Goal: Task Accomplishment & Management: Manage account settings

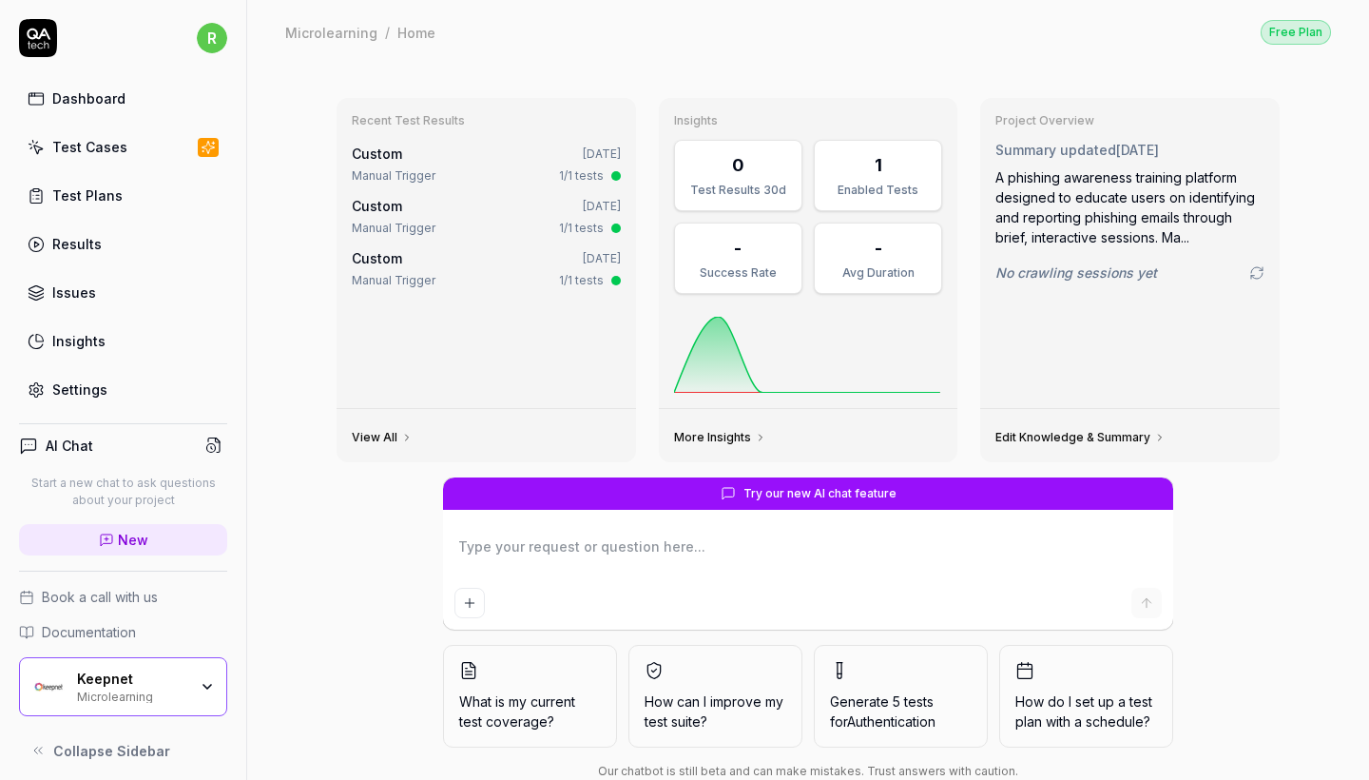
click at [107, 148] on div "Test Cases" at bounding box center [89, 147] width 75 height 20
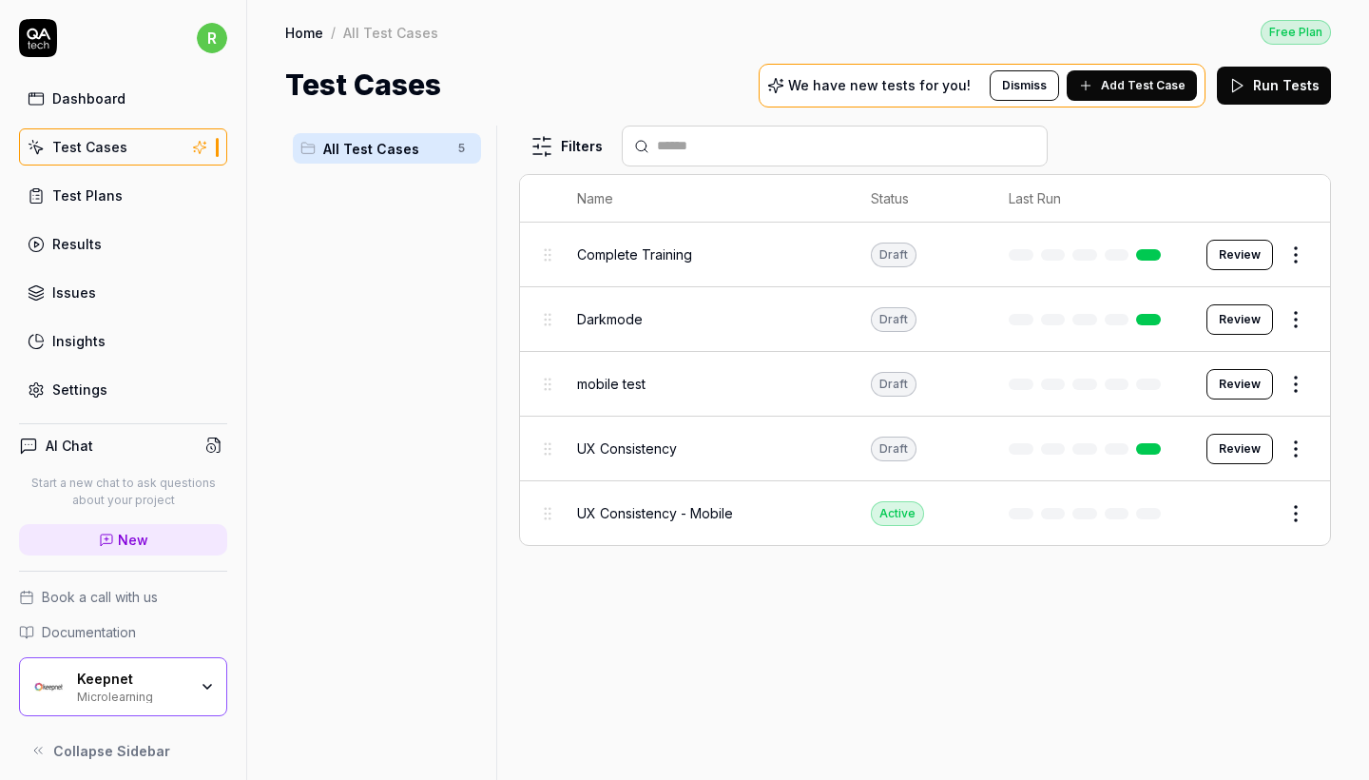
click at [184, 688] on div "Microlearning" at bounding box center [132, 695] width 110 height 15
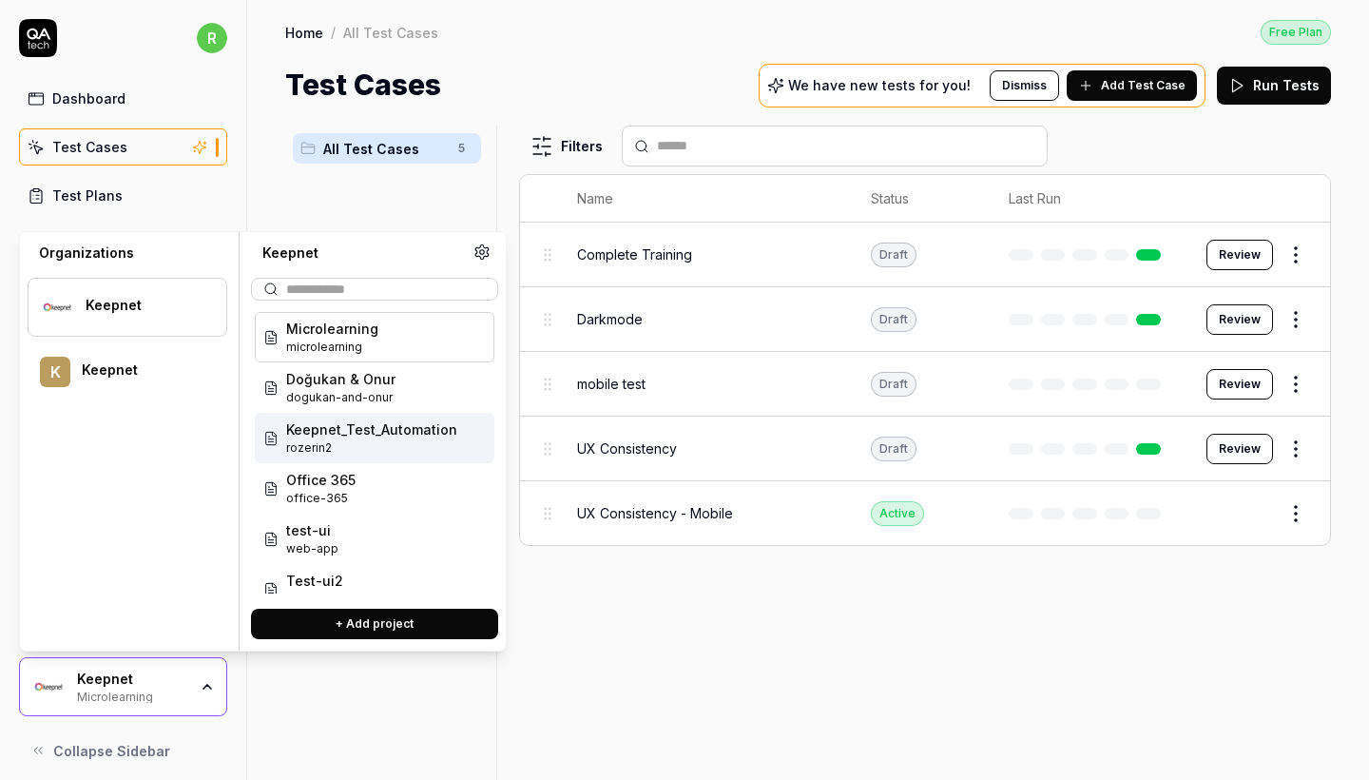
click at [424, 429] on span "Keepnet_Test_Automation" at bounding box center [371, 429] width 171 height 20
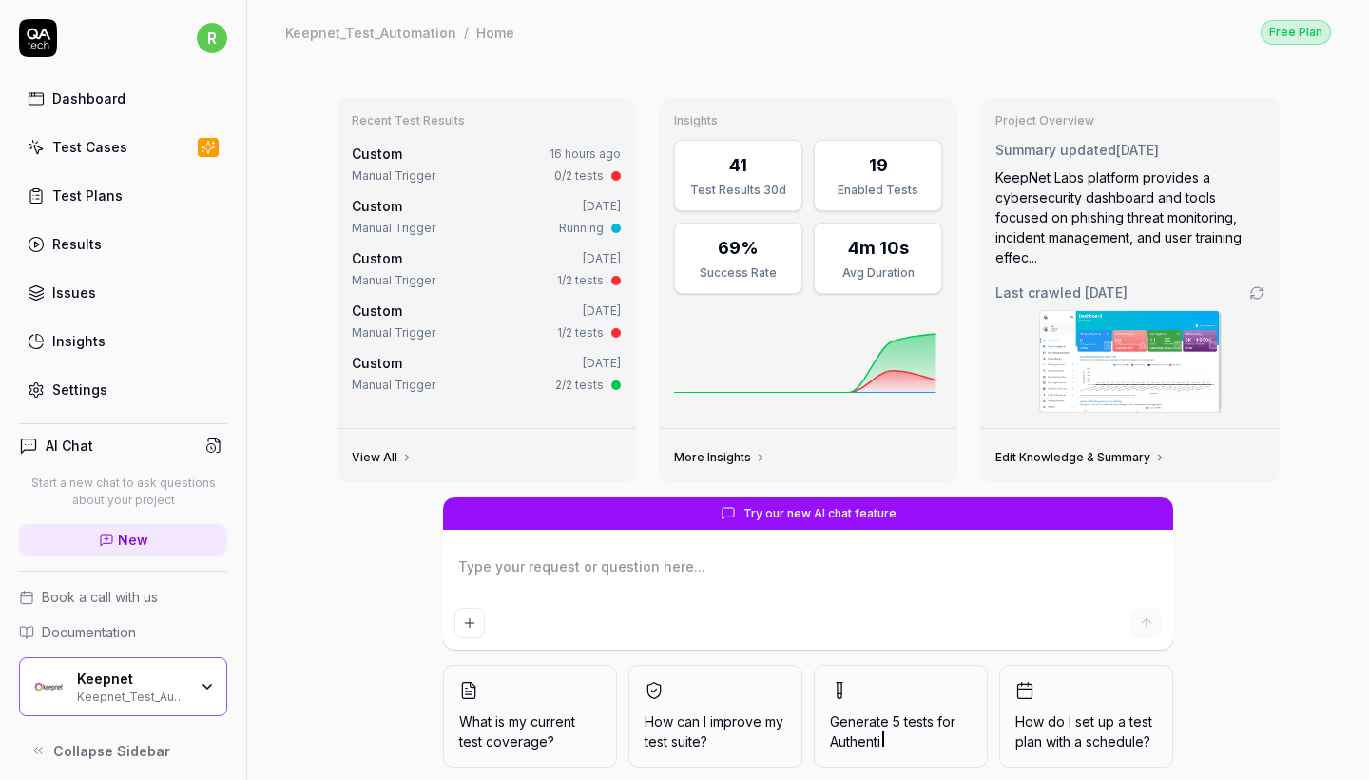
click at [100, 163] on link "Test Cases" at bounding box center [123, 146] width 208 height 37
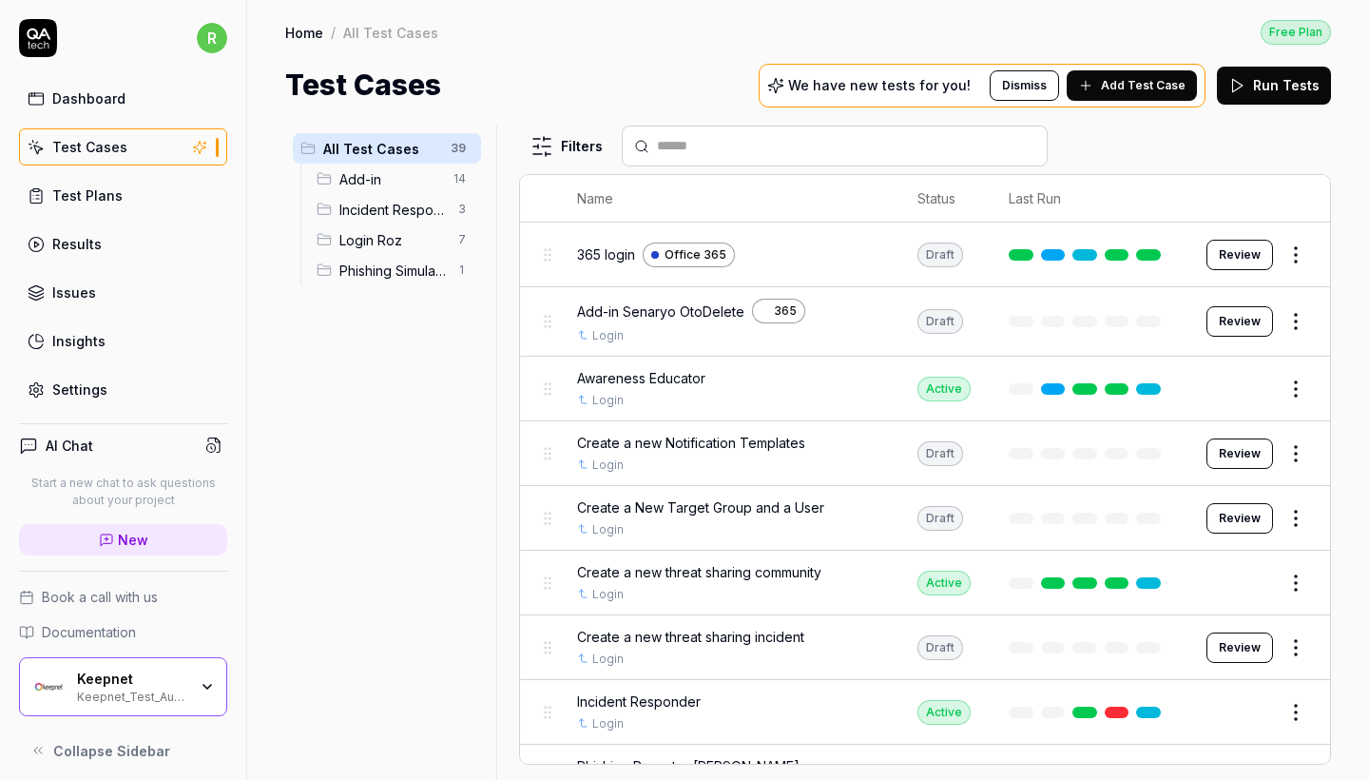
click at [343, 176] on span "Add-in" at bounding box center [391, 179] width 103 height 20
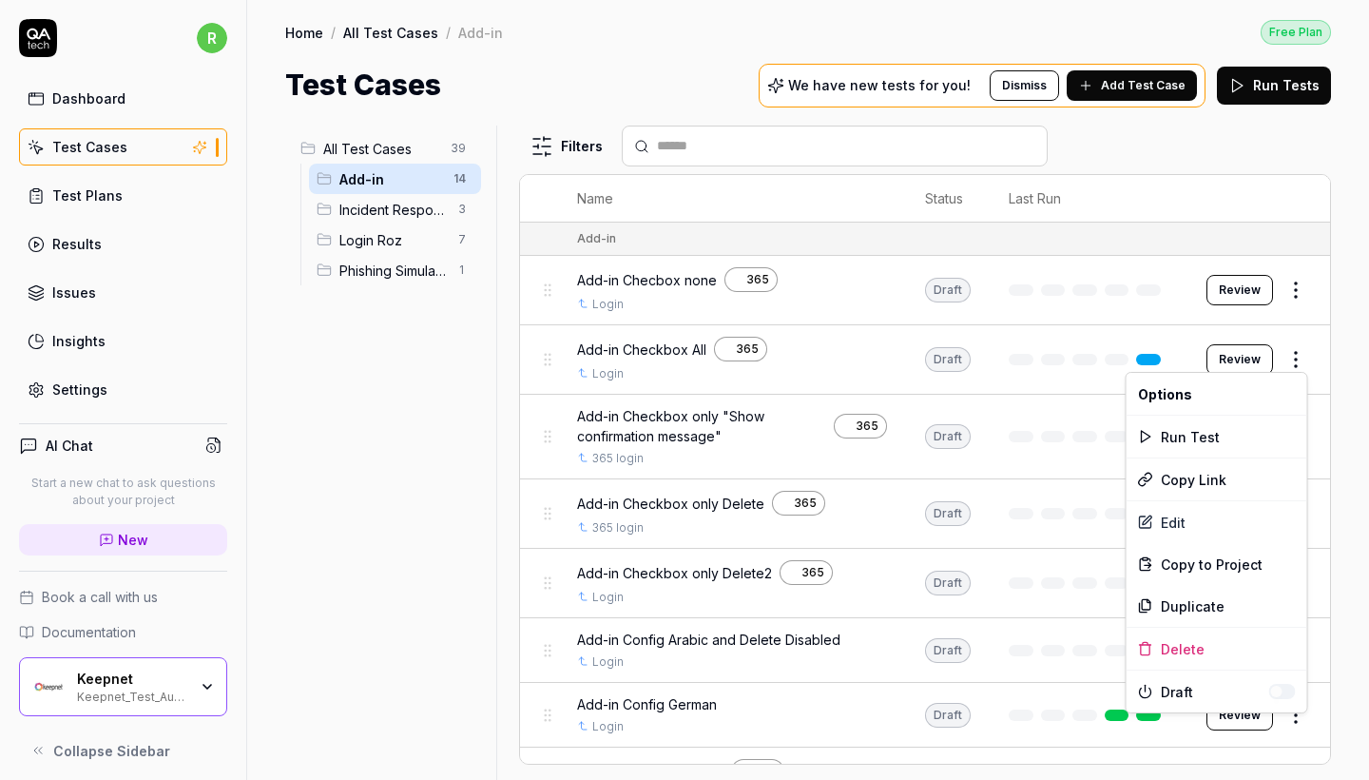
click at [1293, 355] on html "r Dashboard Test Cases Test Plans Results Issues Insights Settings AI Chat Star…" at bounding box center [684, 390] width 1369 height 780
click at [1229, 436] on div "Run Test" at bounding box center [1217, 437] width 181 height 42
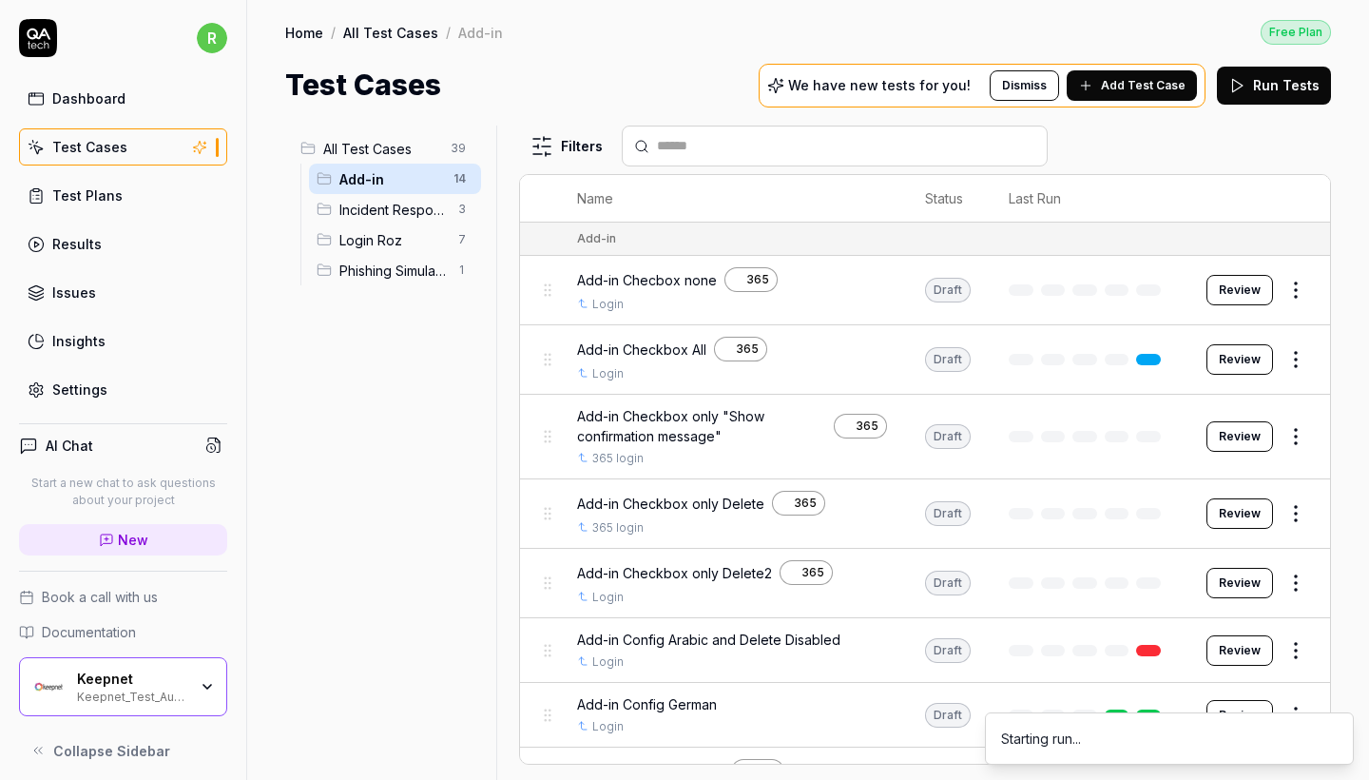
click at [1297, 431] on html "r Dashboard Test Cases Test Plans Results Issues Insights Settings AI Chat Star…" at bounding box center [684, 390] width 1369 height 780
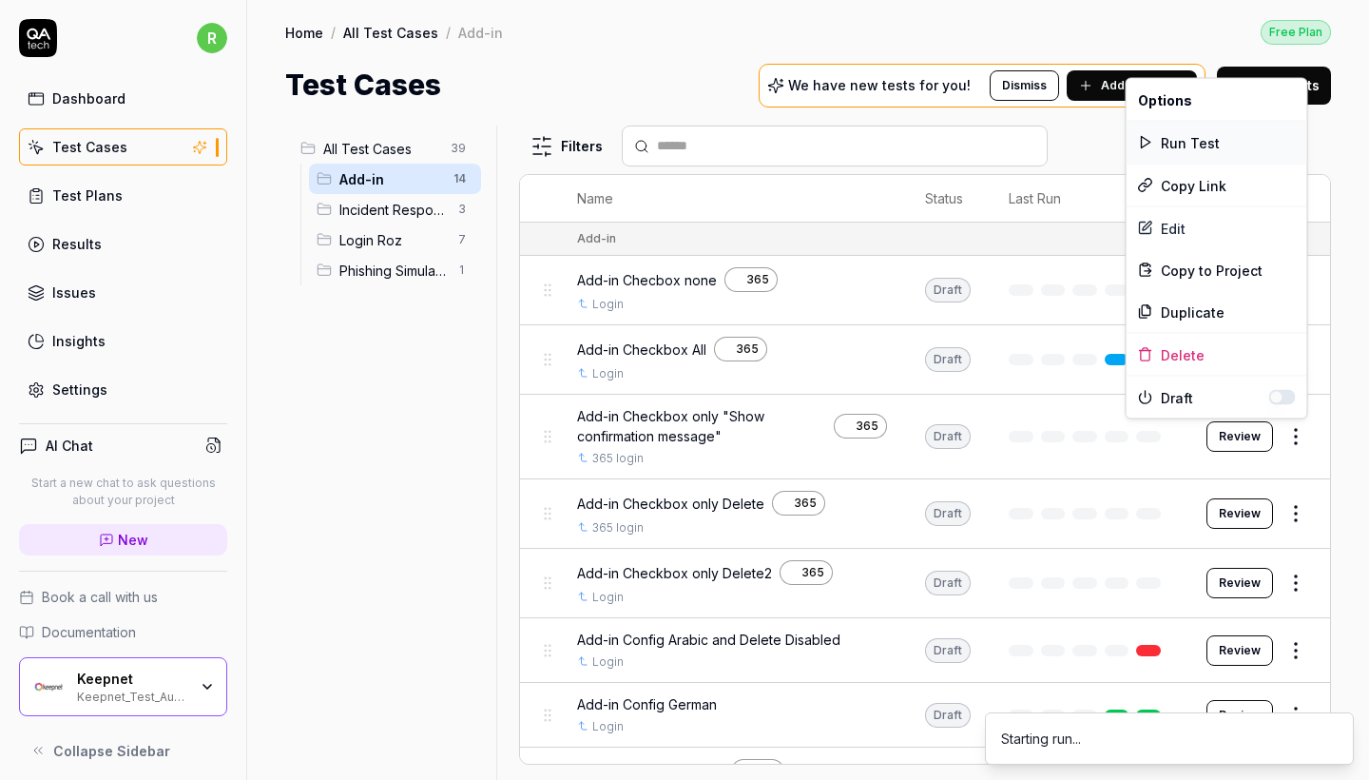
click at [1159, 144] on div "Run Test" at bounding box center [1217, 143] width 181 height 42
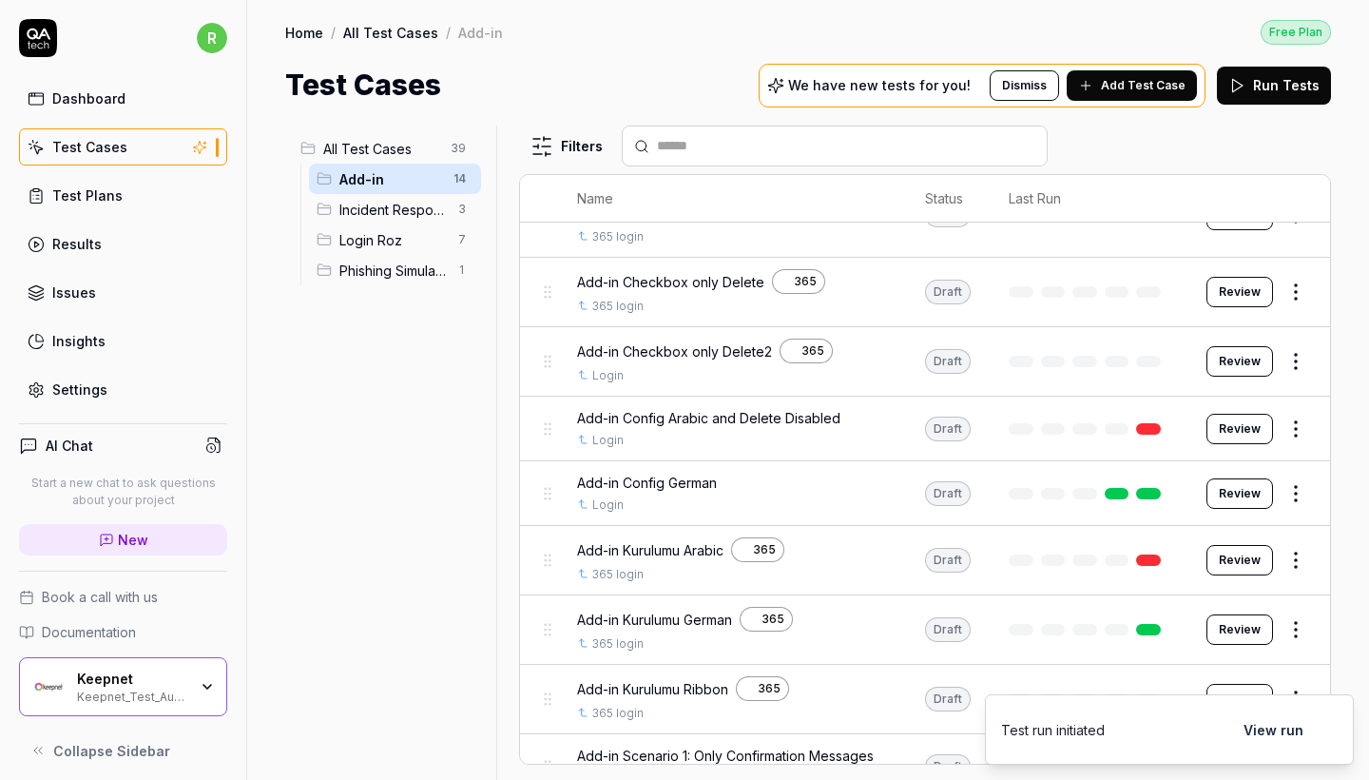
scroll to position [248, 0]
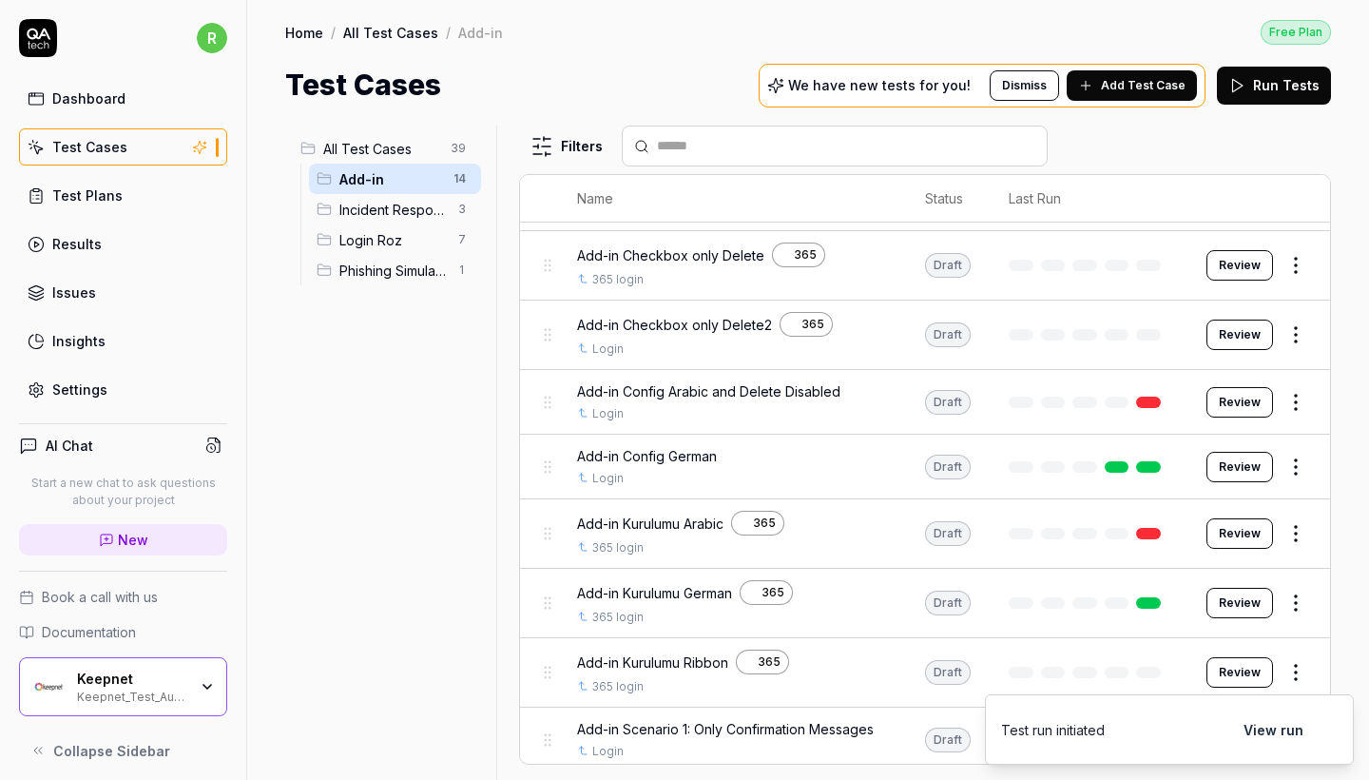
click at [1291, 394] on html "r Dashboard Test Cases Test Plans Results Issues Insights Settings AI Chat Star…" at bounding box center [684, 390] width 1369 height 780
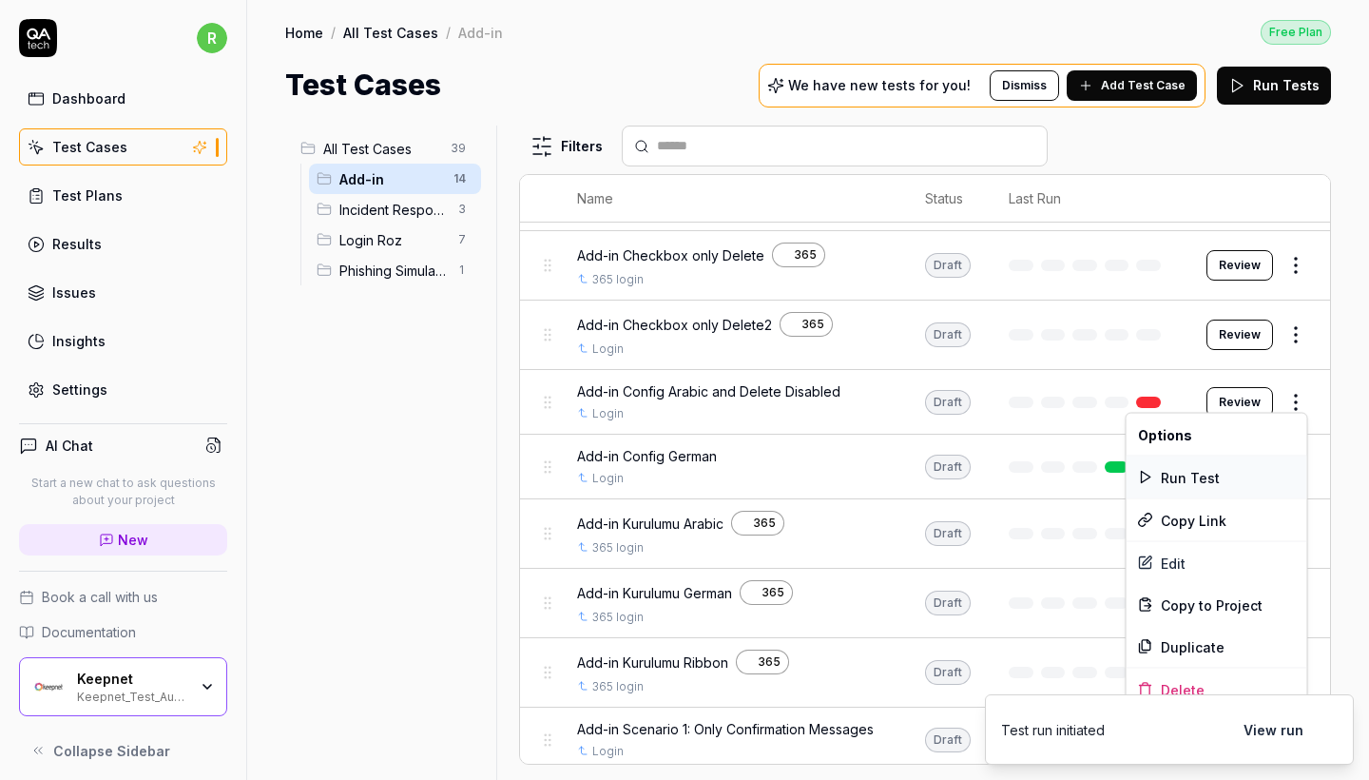
click at [1222, 466] on div "Run Test" at bounding box center [1217, 477] width 181 height 42
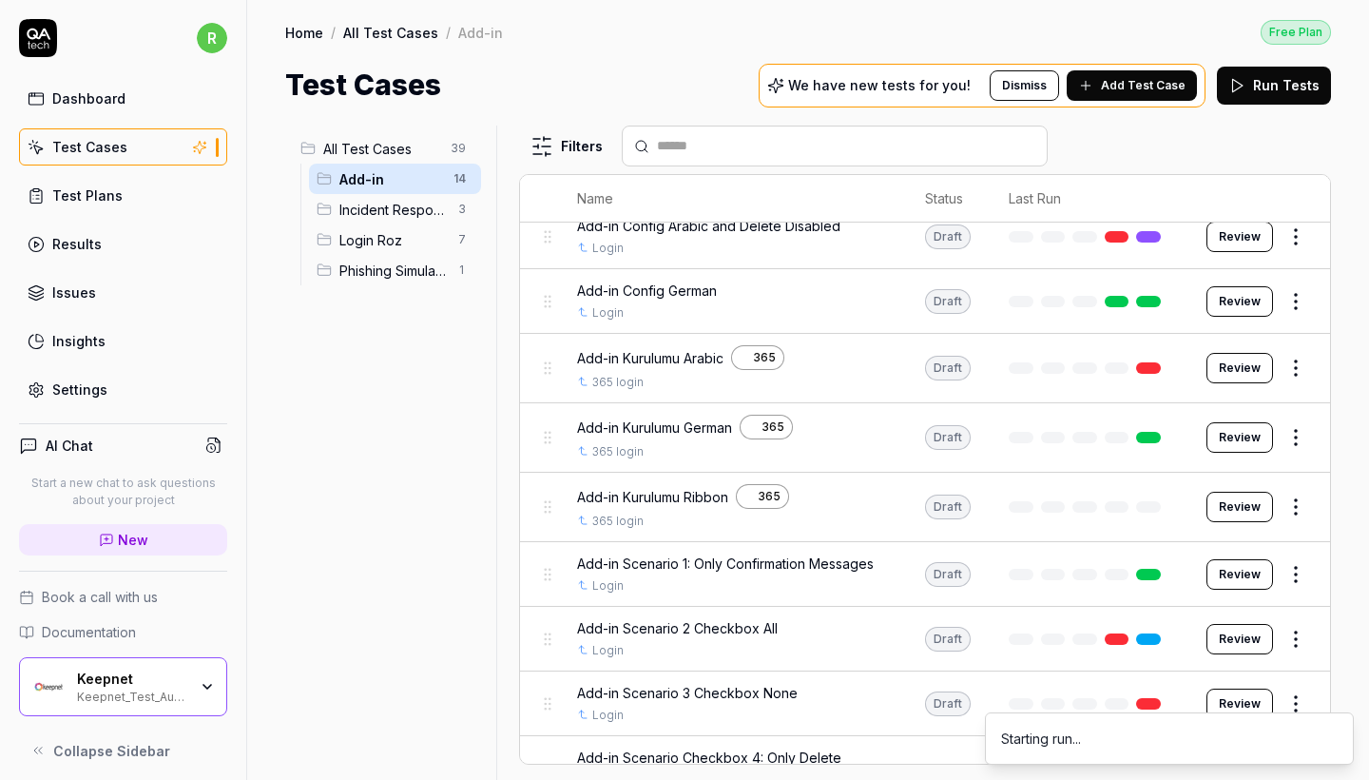
scroll to position [439, 0]
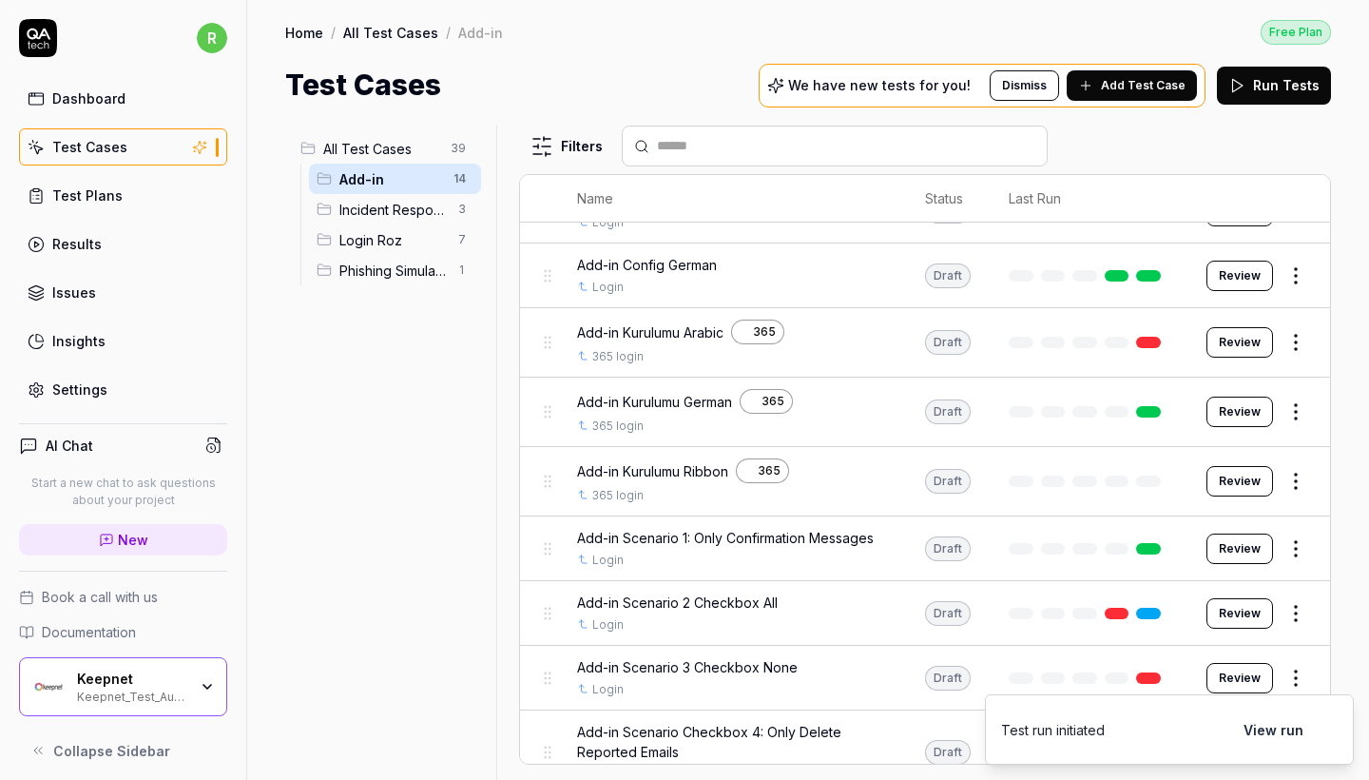
click at [1293, 336] on html "r Dashboard Test Cases Test Plans Results Issues Insights Settings AI Chat Star…" at bounding box center [684, 390] width 1369 height 780
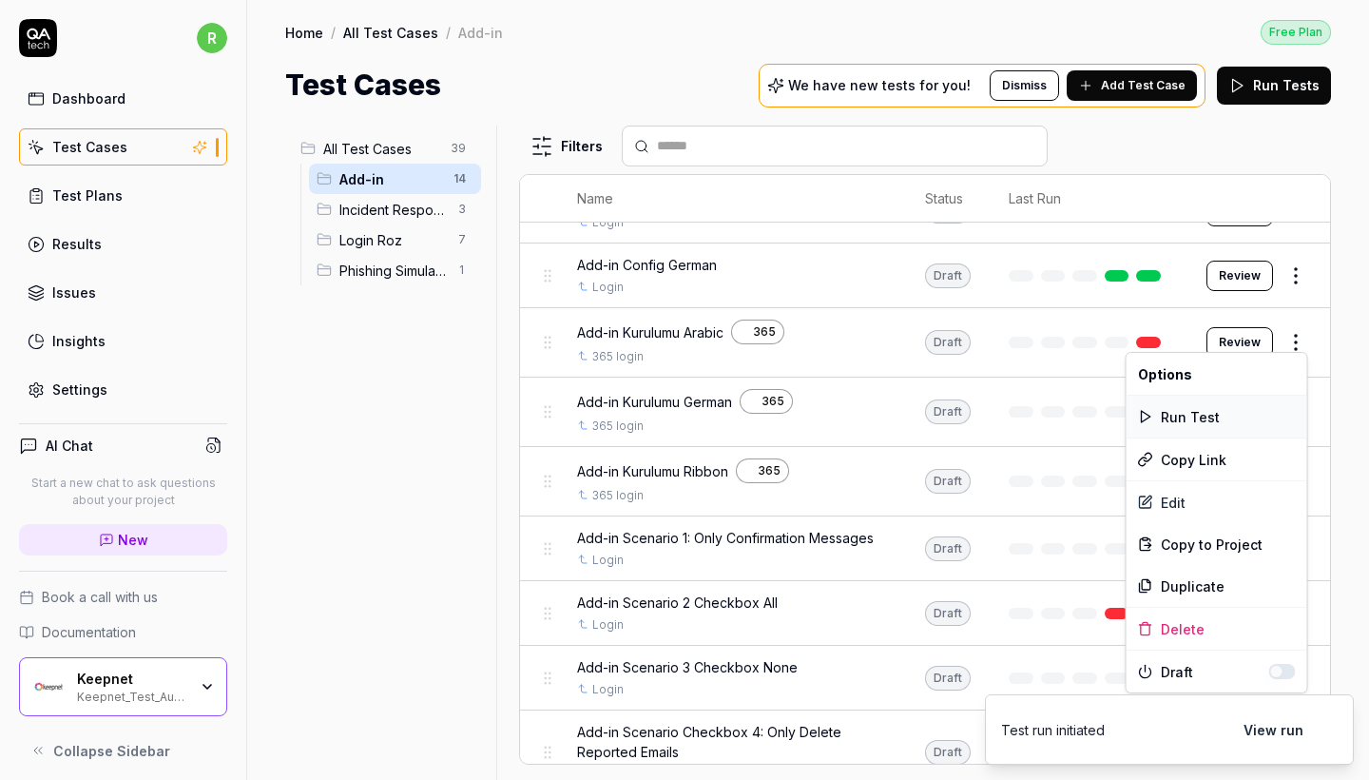
click at [1185, 415] on div "Run Test" at bounding box center [1217, 417] width 181 height 42
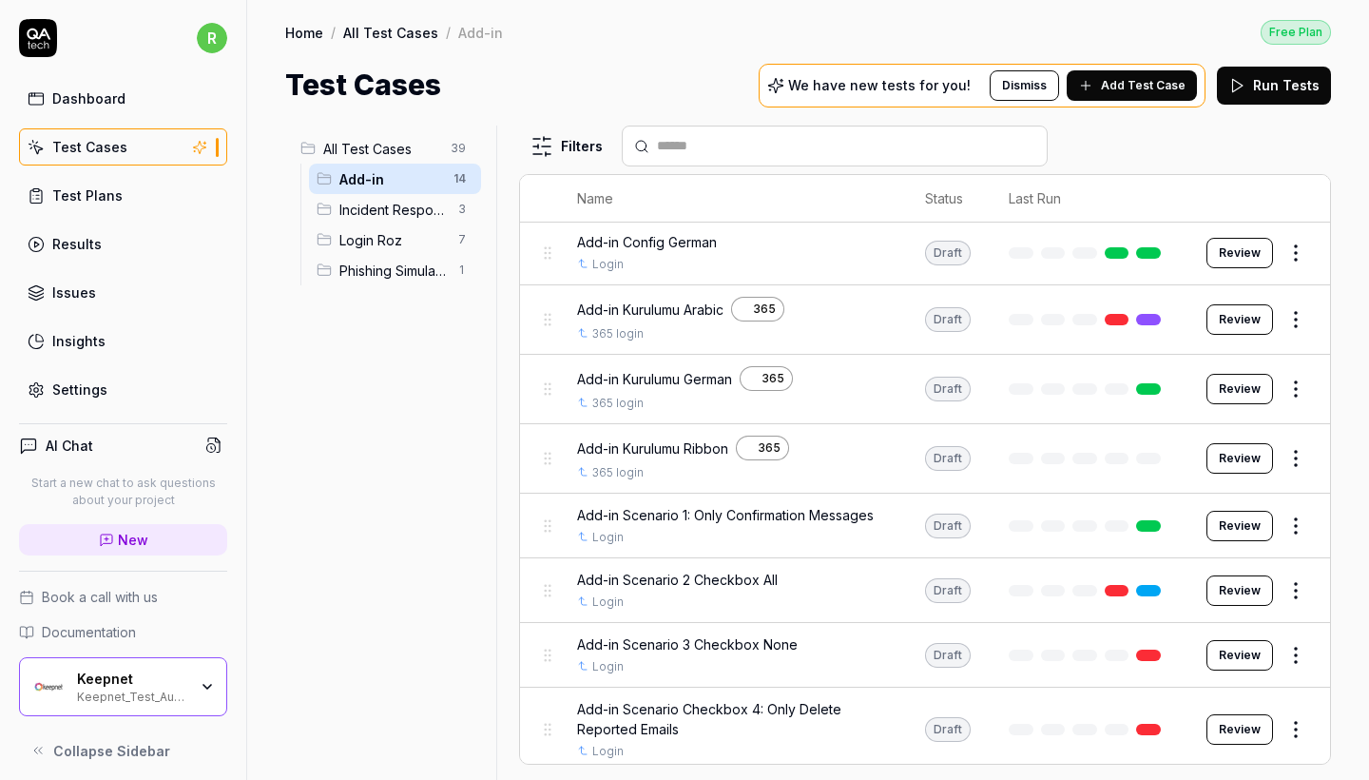
scroll to position [461, 0]
click at [1288, 388] on html "r Dashboard Test Cases Test Plans Results Issues Insights Settings AI Chat Star…" at bounding box center [684, 390] width 1369 height 780
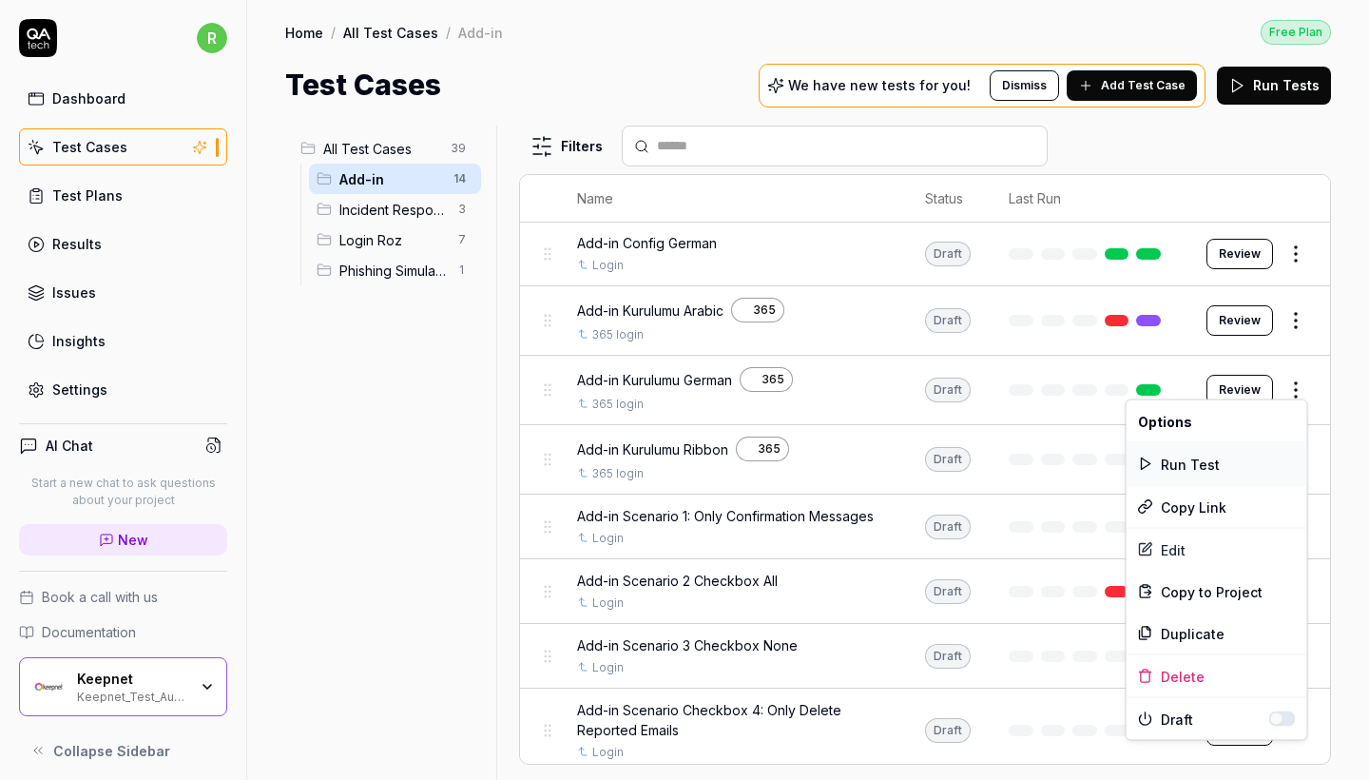
click at [1233, 458] on div "Run Test" at bounding box center [1217, 464] width 181 height 42
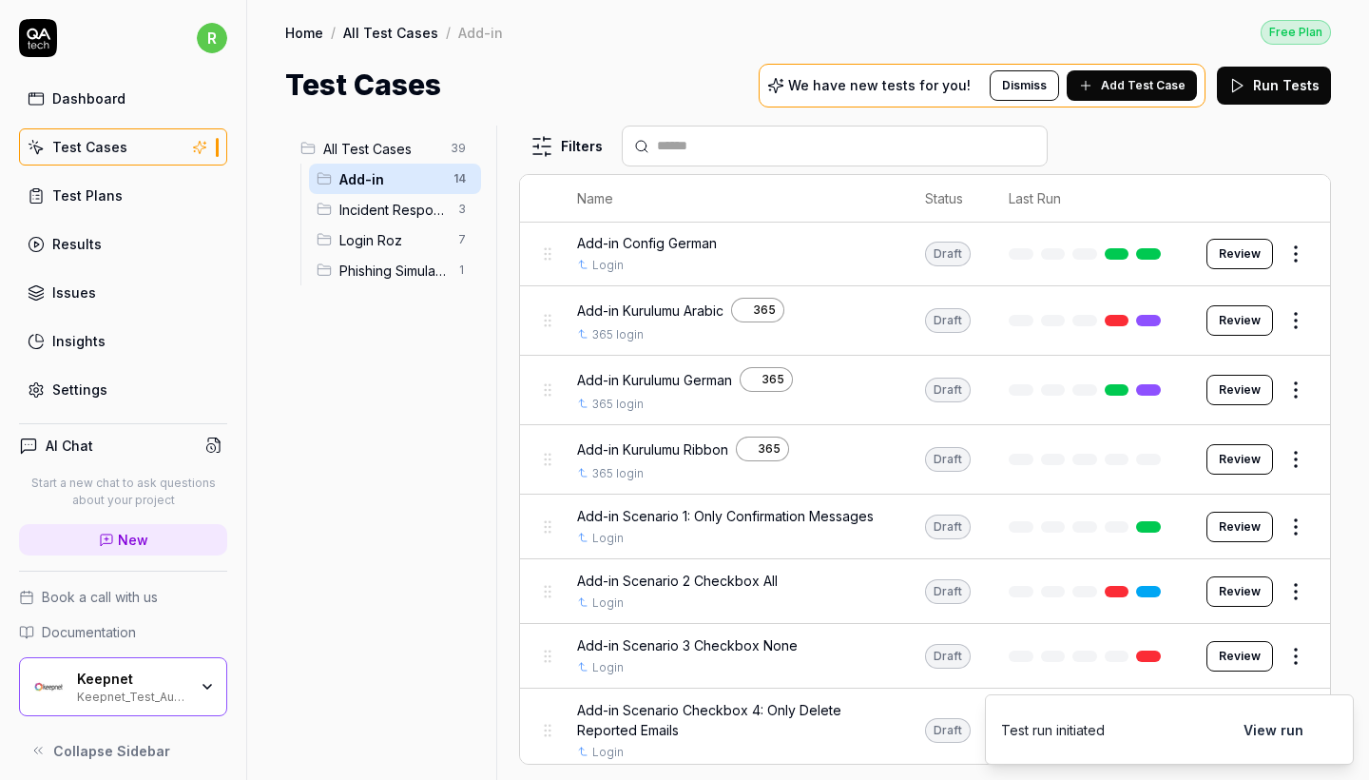
click at [1286, 311] on html "r Dashboard Test Cases Test Plans Results Issues Insights Settings AI Chat Star…" at bounding box center [684, 390] width 1369 height 780
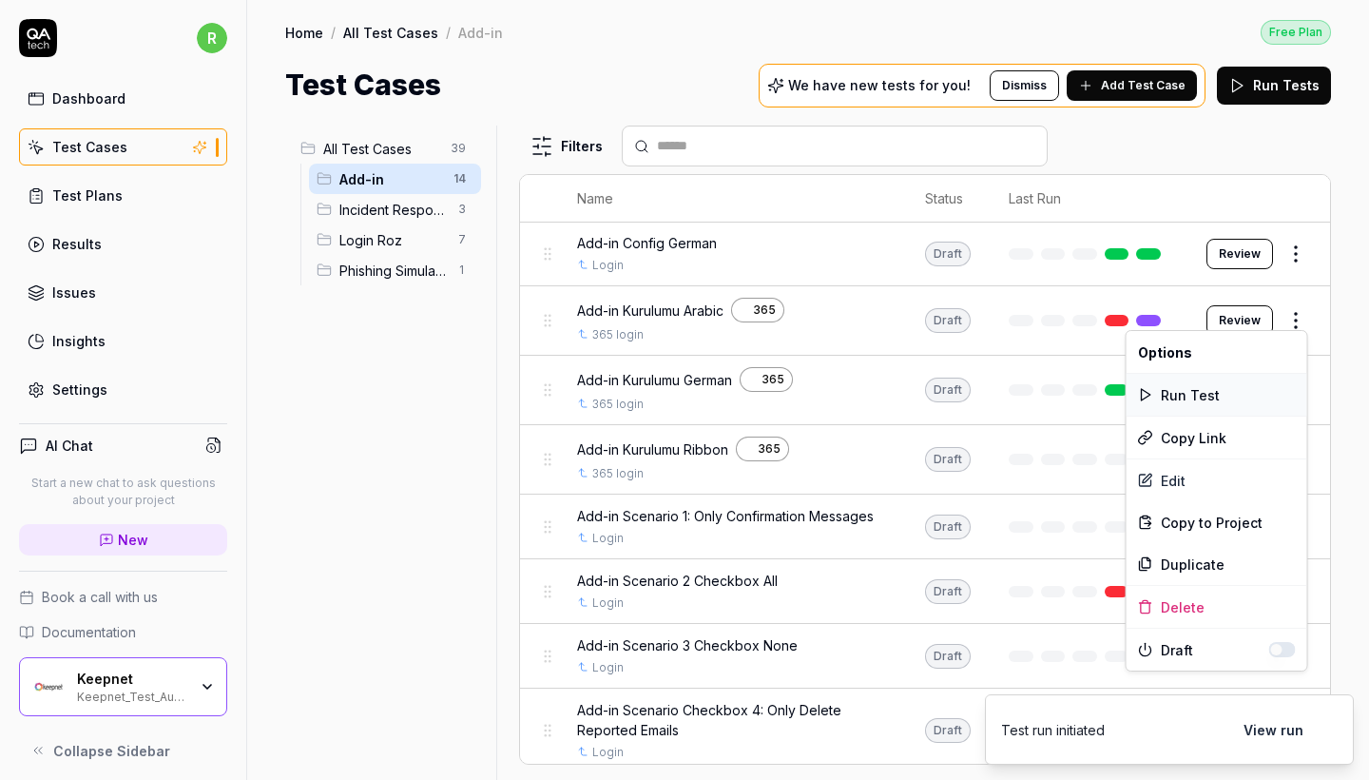
click at [1210, 397] on div "Run Test" at bounding box center [1217, 395] width 181 height 42
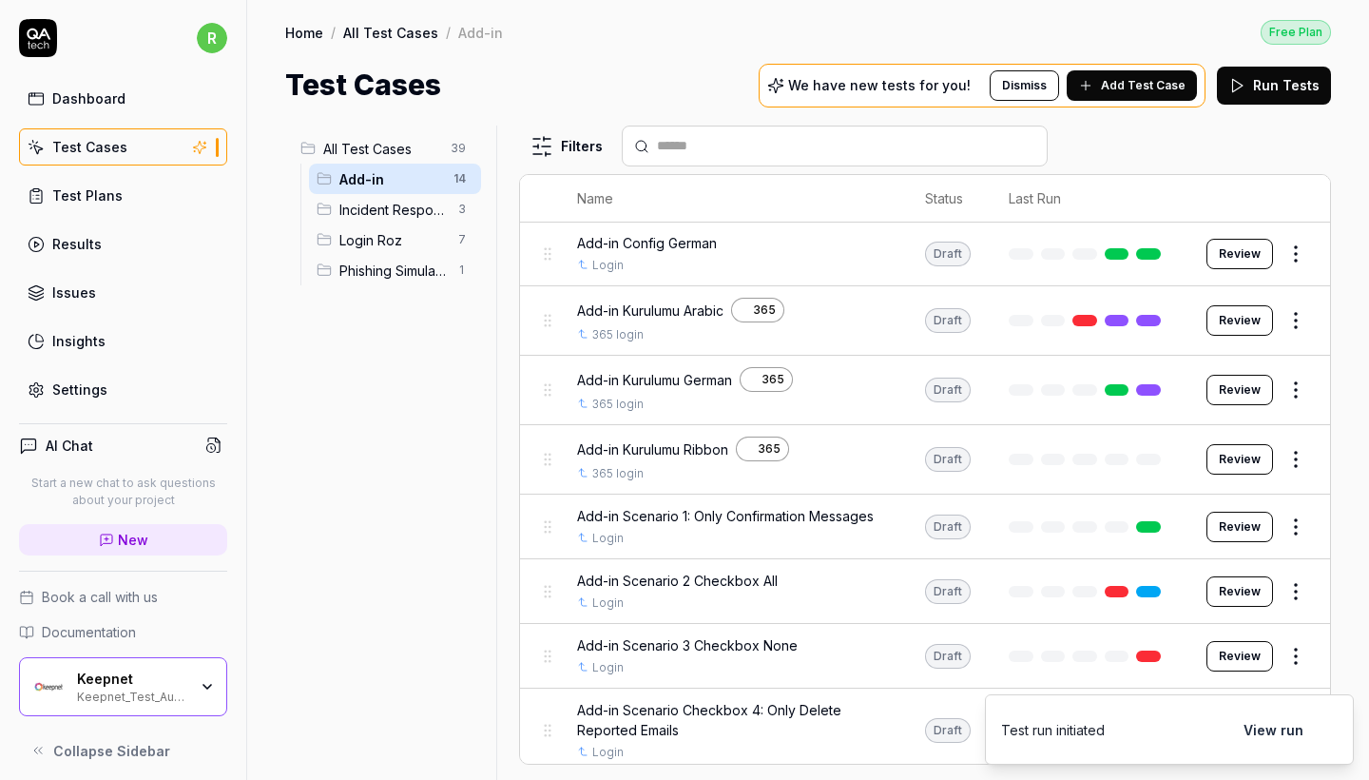
click at [1088, 315] on link at bounding box center [1085, 320] width 25 height 11
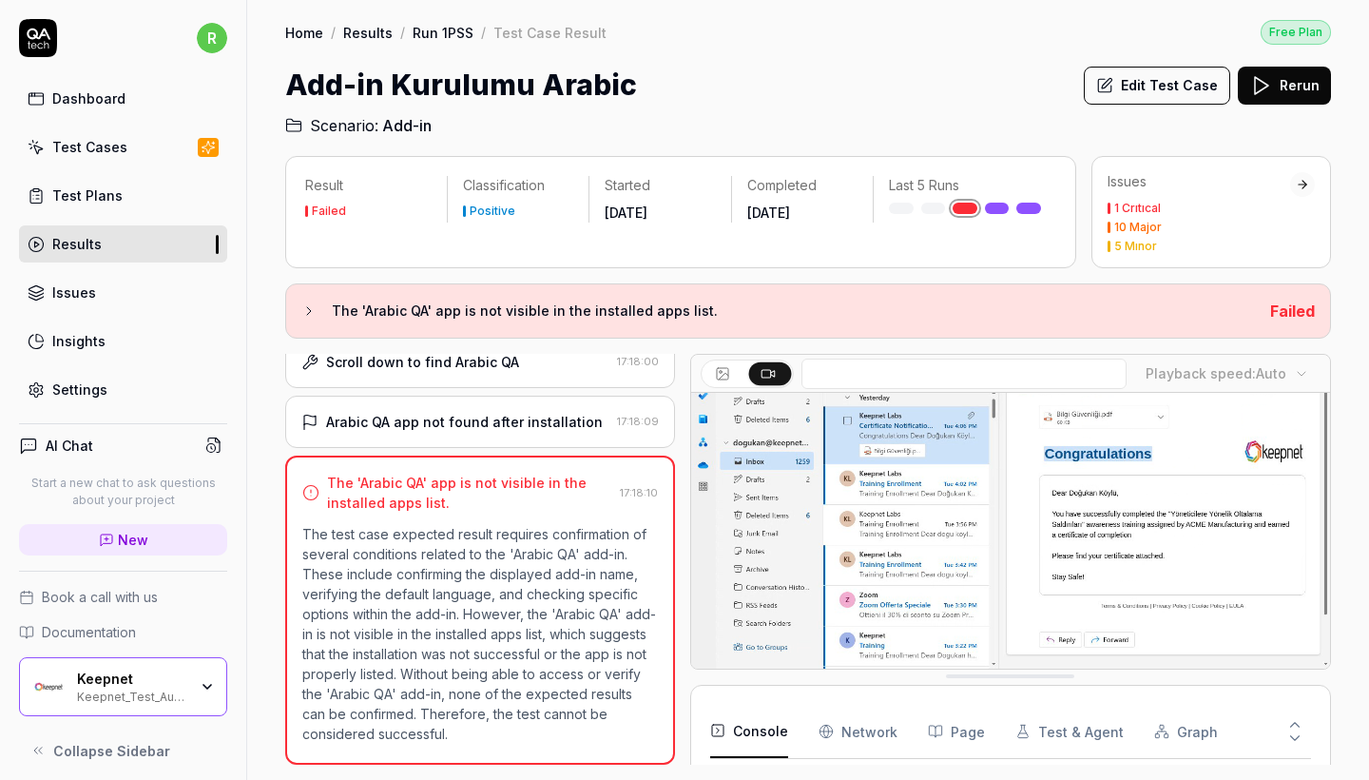
scroll to position [123, 0]
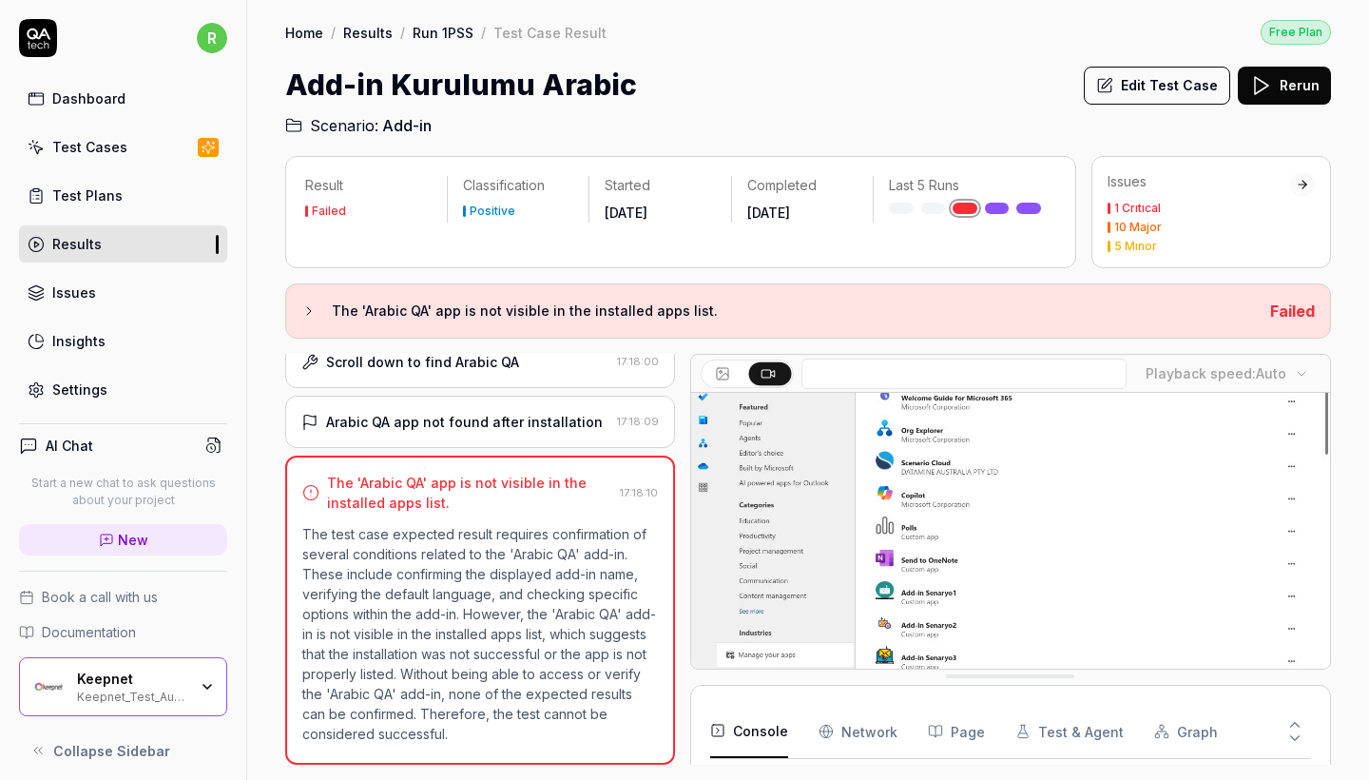
click at [1282, 88] on button "Rerun" at bounding box center [1284, 86] width 93 height 38
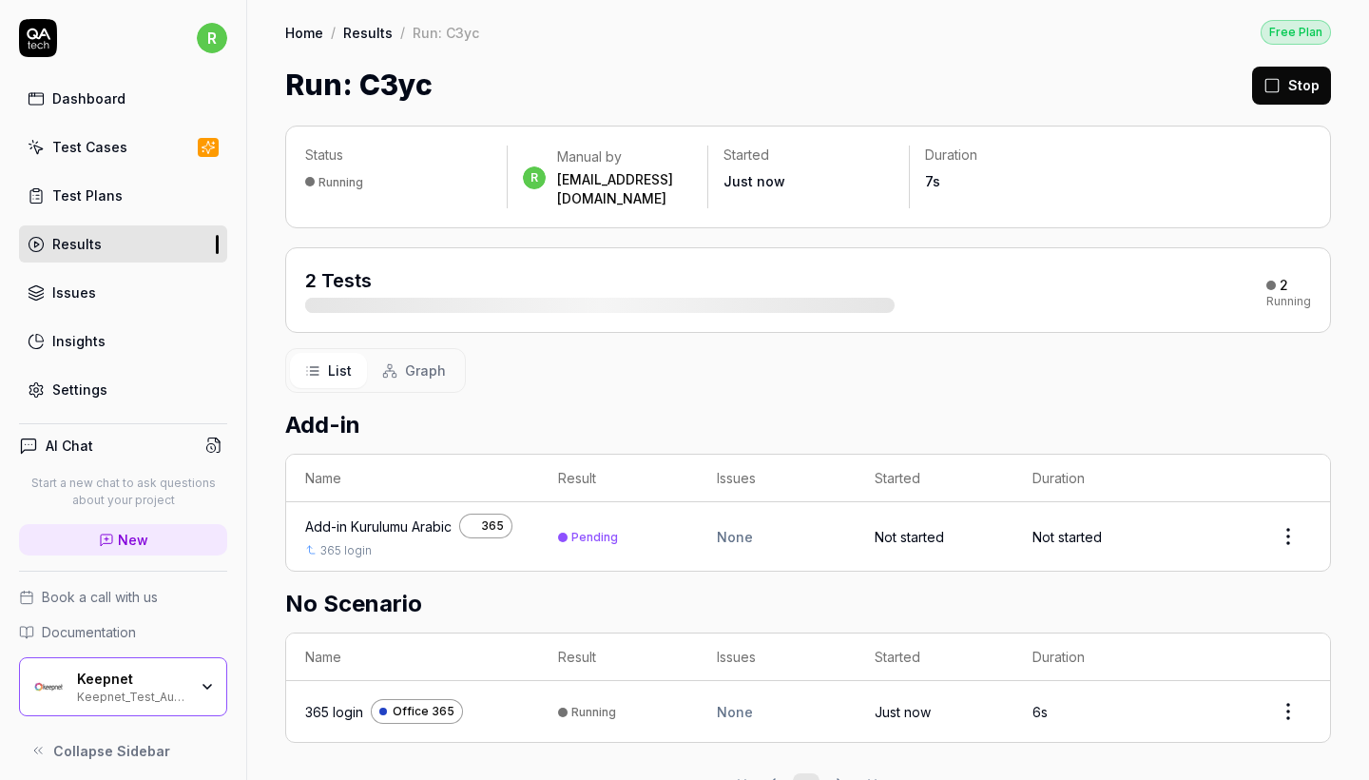
click at [123, 244] on link "Results" at bounding box center [123, 243] width 208 height 37
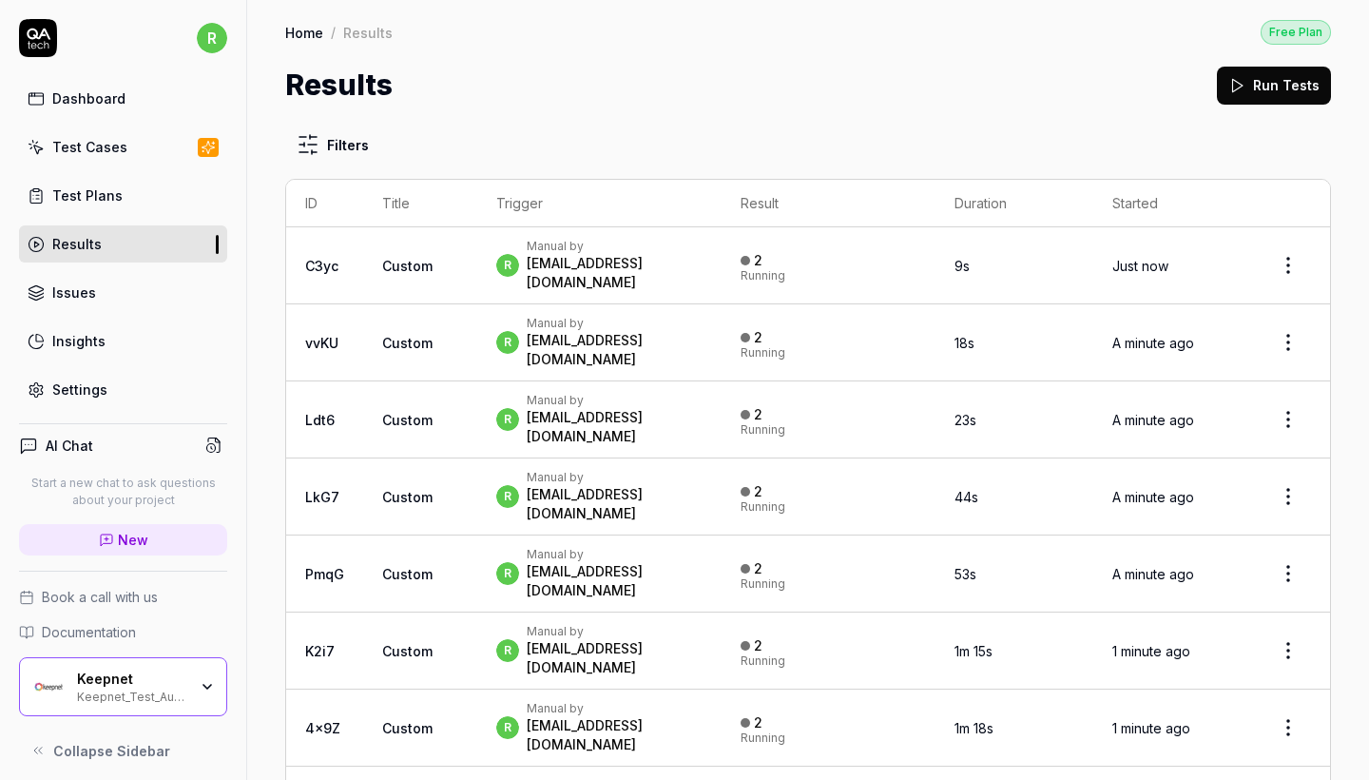
click at [102, 137] on div "Test Cases" at bounding box center [89, 147] width 75 height 20
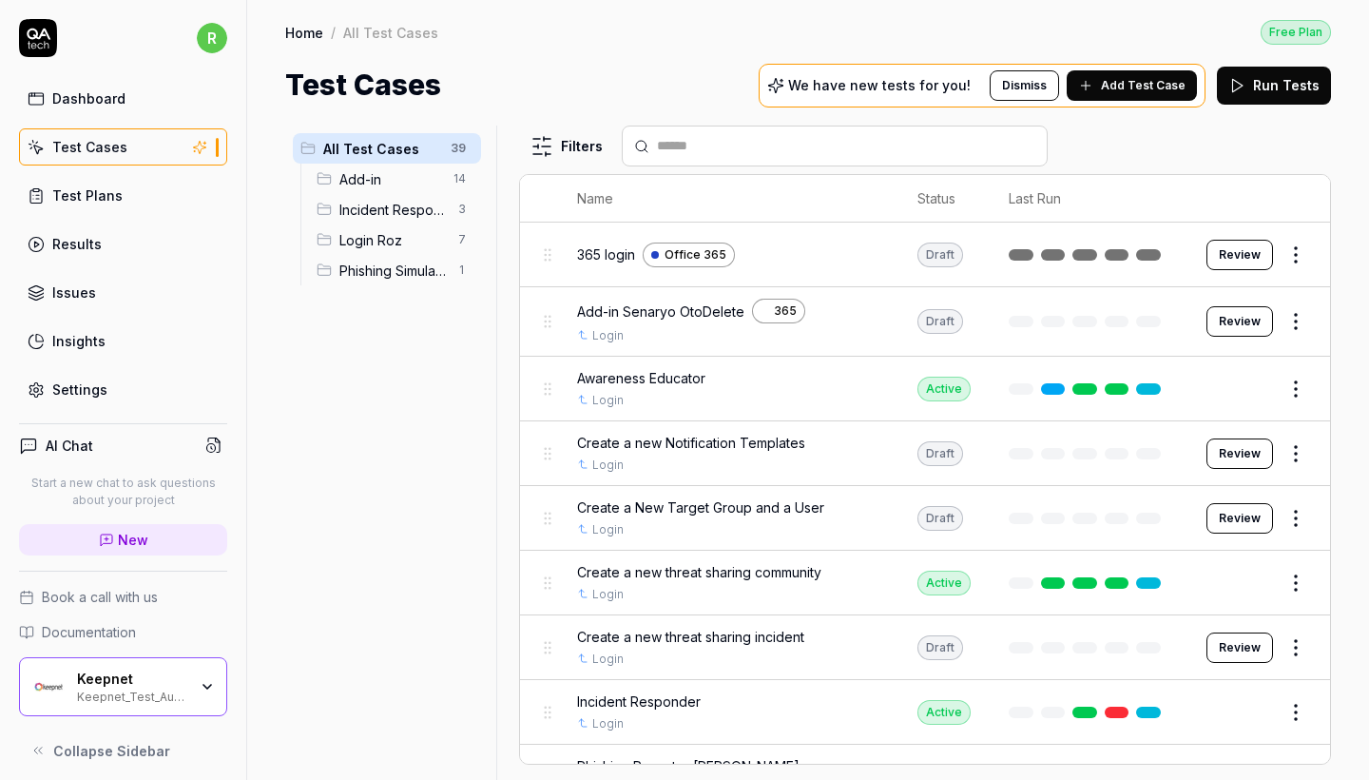
click at [345, 178] on span "Add-in" at bounding box center [391, 179] width 103 height 20
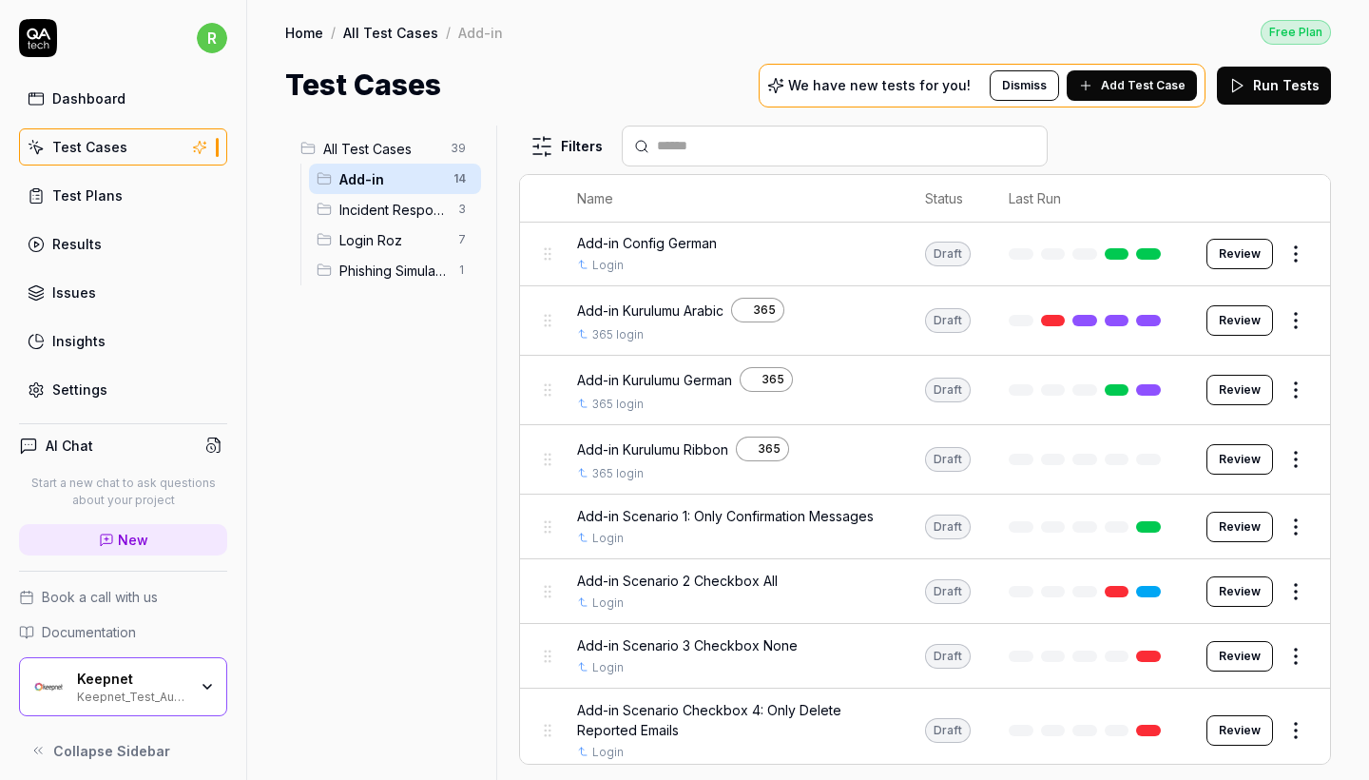
click at [1304, 513] on html "r Dashboard Test Cases Test Plans Results Issues Insights Settings AI Chat Star…" at bounding box center [684, 390] width 1369 height 780
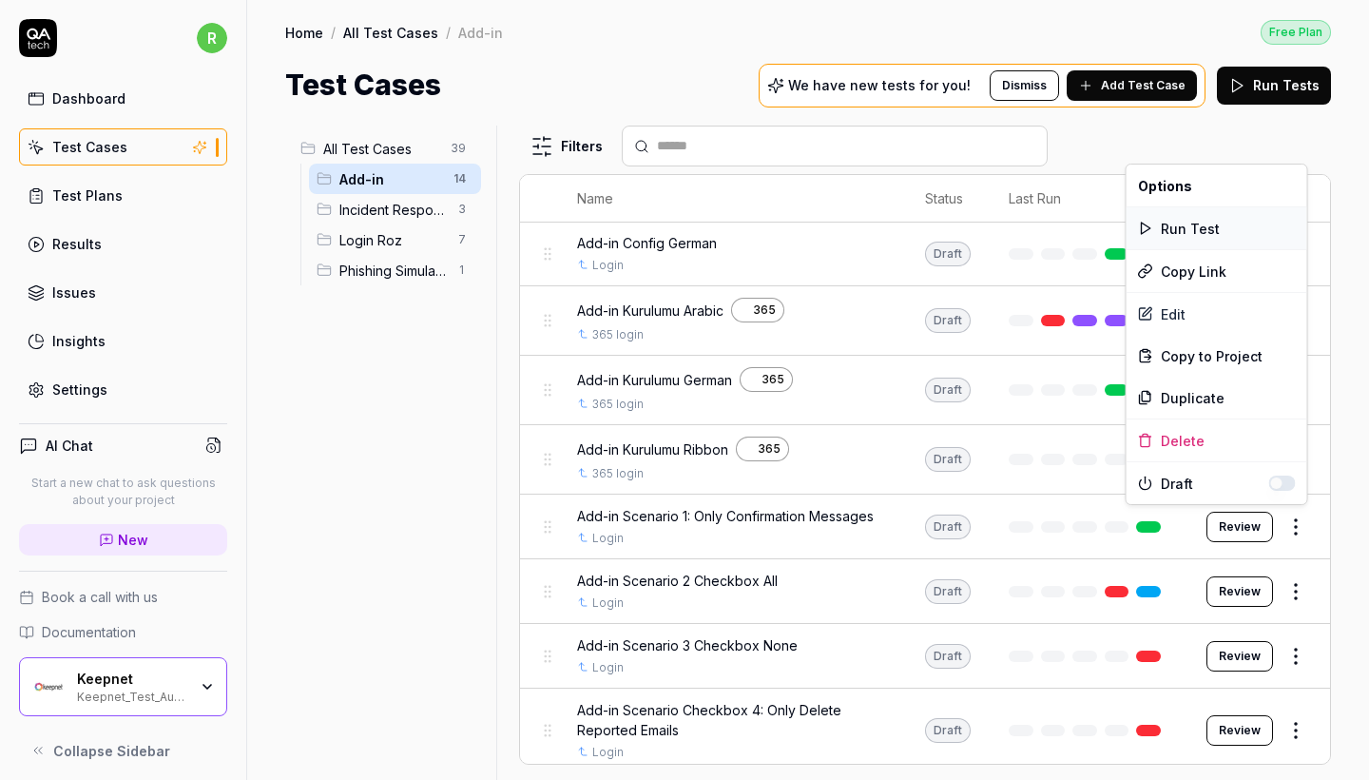
click at [1198, 236] on div "Run Test" at bounding box center [1217, 228] width 181 height 42
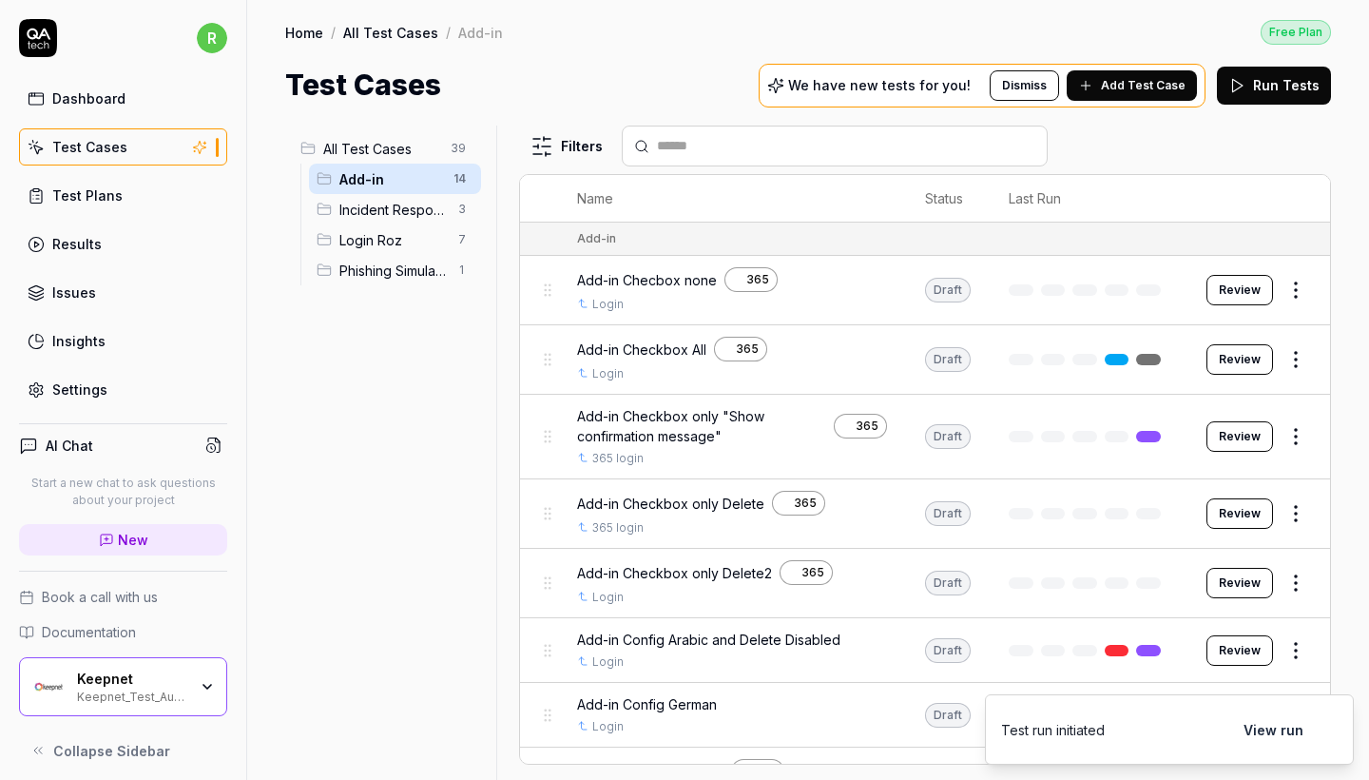
click at [1277, 729] on button "View run" at bounding box center [1274, 729] width 83 height 38
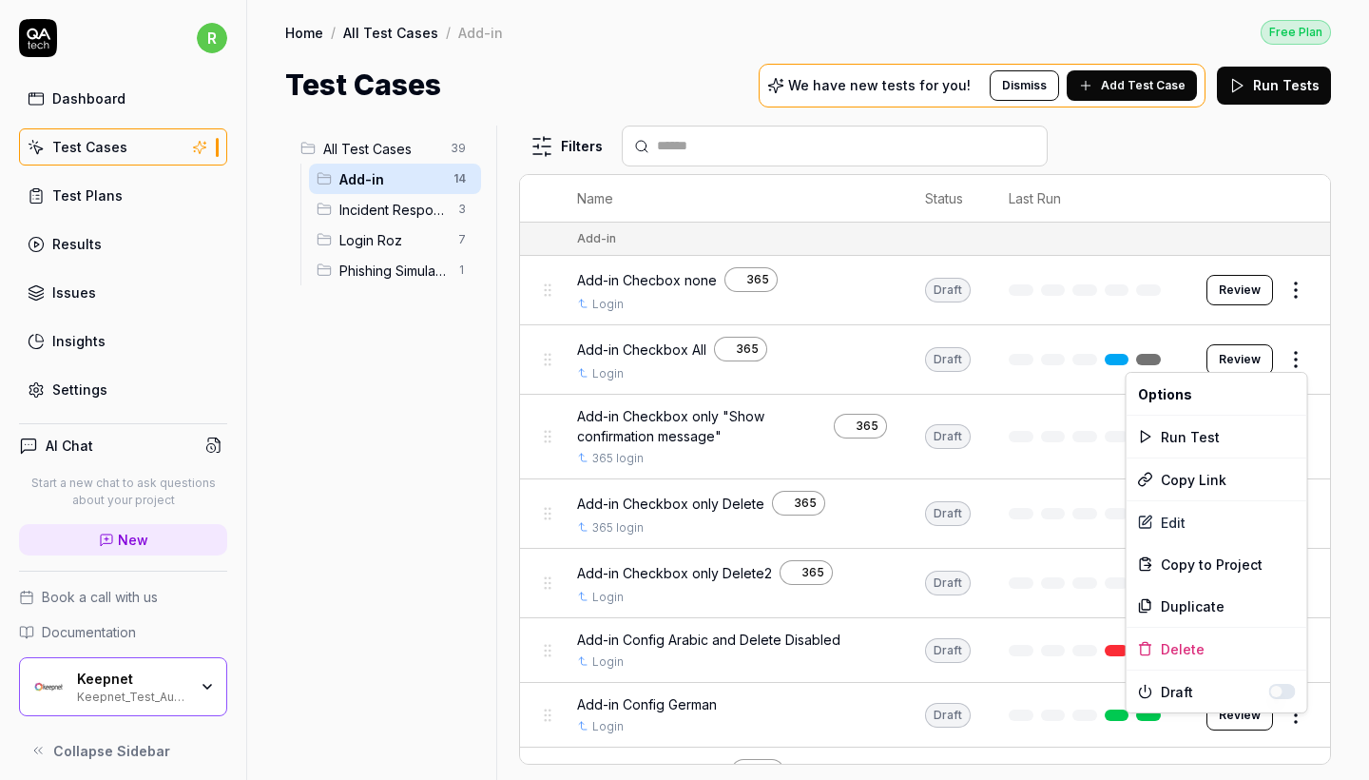
click at [1301, 354] on html "r Dashboard Test Cases Test Plans Results Issues Insights Settings AI Chat Star…" at bounding box center [684, 390] width 1369 height 780
click at [1209, 434] on div "Run Test" at bounding box center [1217, 437] width 181 height 42
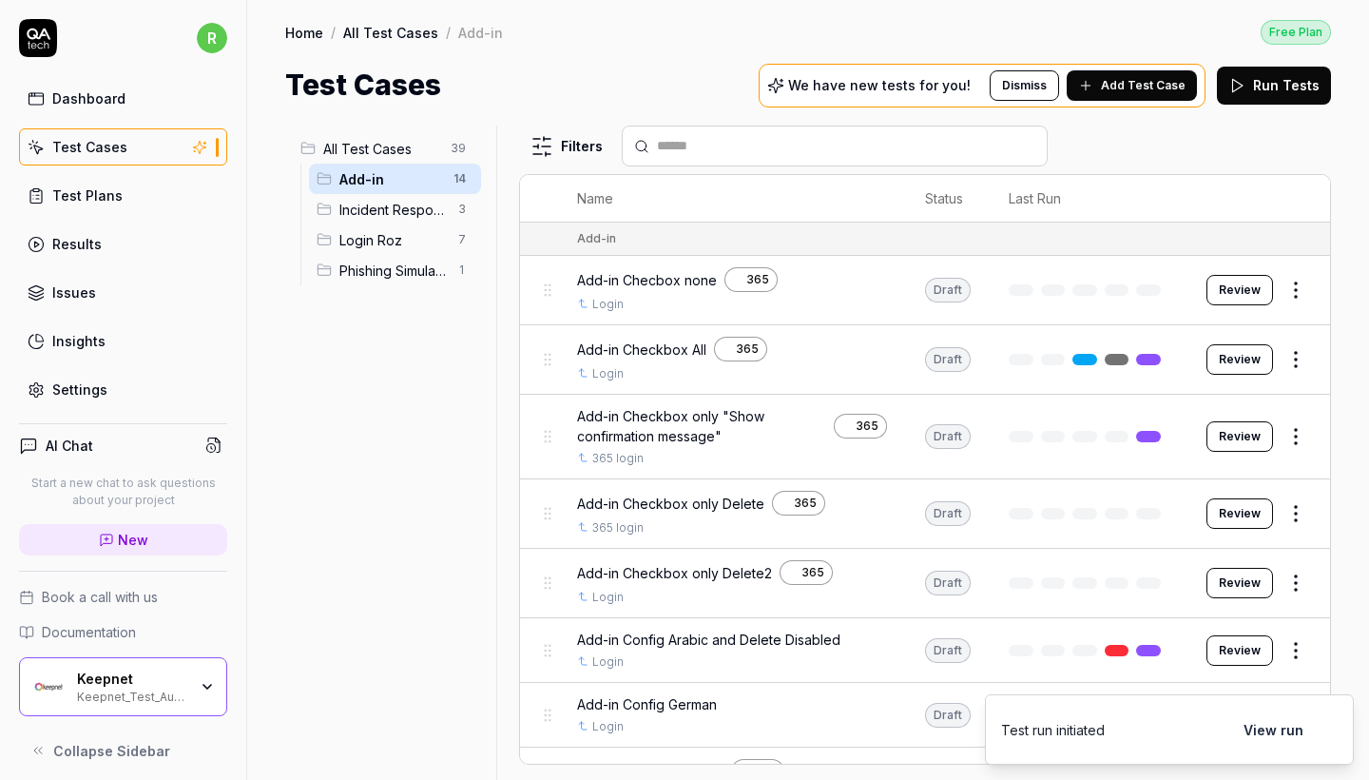
click at [1291, 734] on button "View run" at bounding box center [1274, 729] width 83 height 38
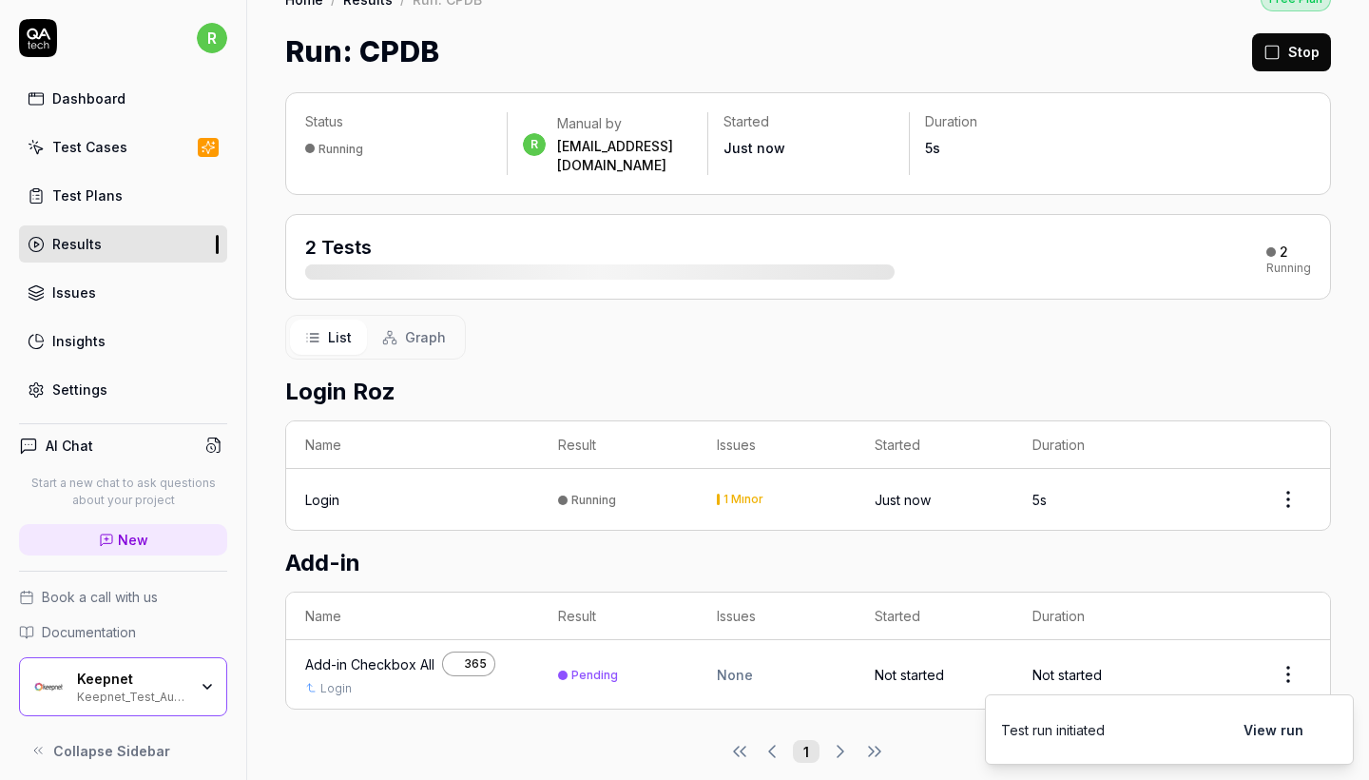
scroll to position [32, 0]
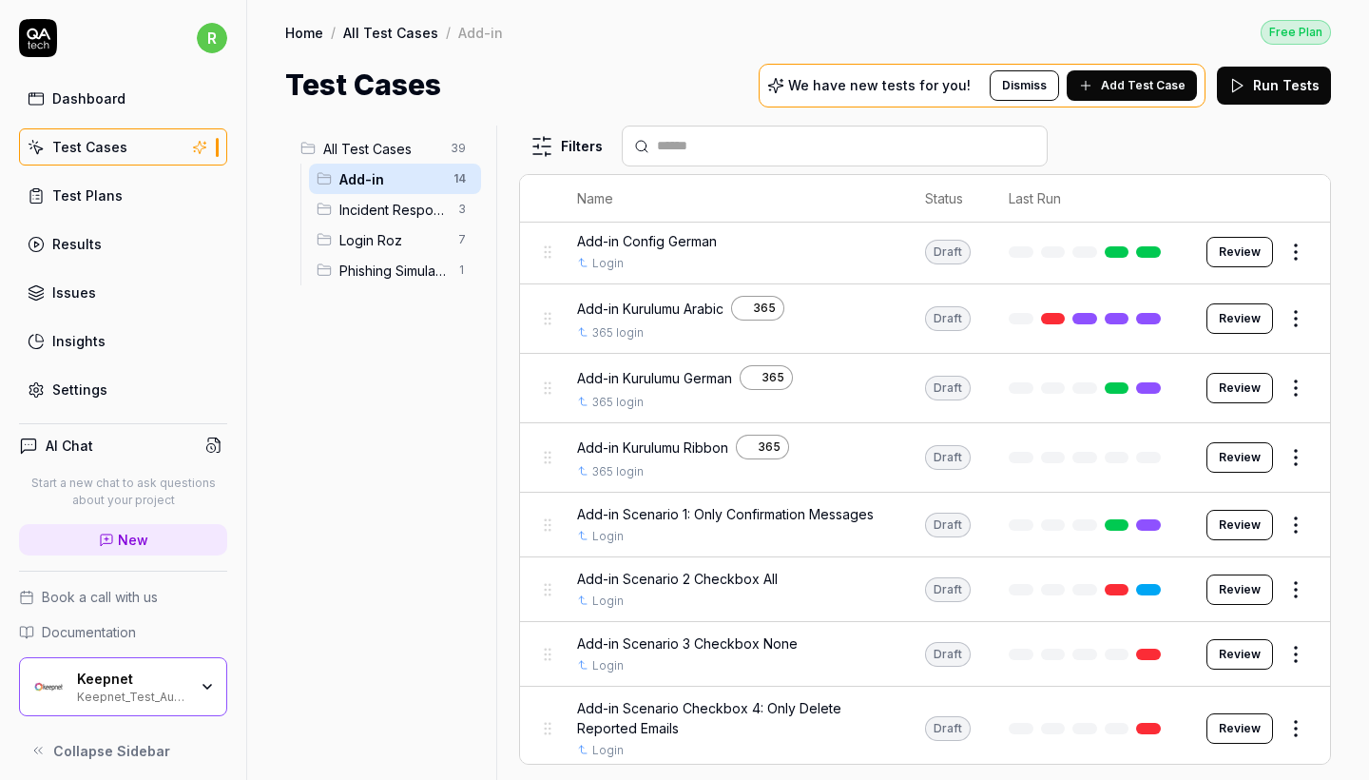
scroll to position [461, 0]
click at [344, 152] on span "All Test Cases" at bounding box center [381, 149] width 116 height 20
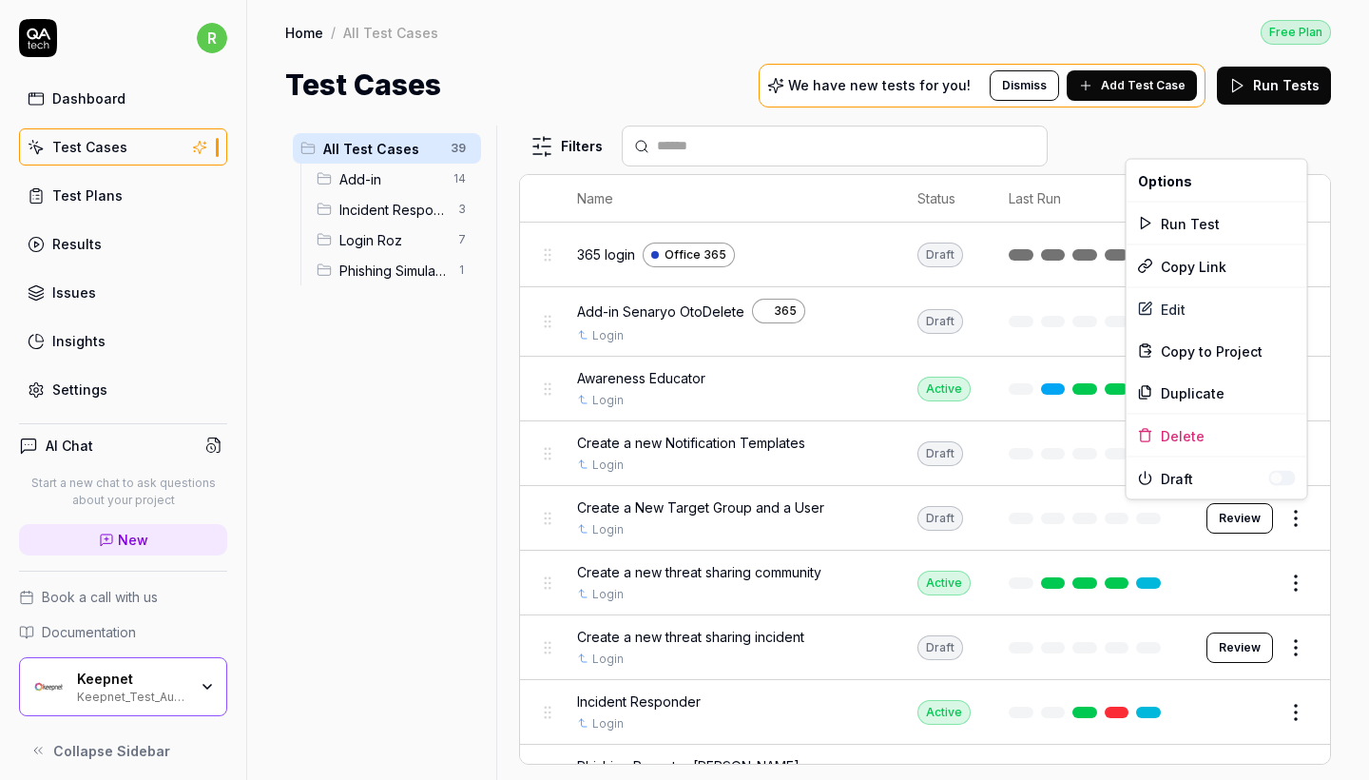
click at [1297, 530] on html "r Dashboard Test Cases Test Plans Results Issues Insights Settings AI Chat Star…" at bounding box center [684, 390] width 1369 height 780
click at [1223, 288] on div "Edit" at bounding box center [1217, 309] width 181 height 42
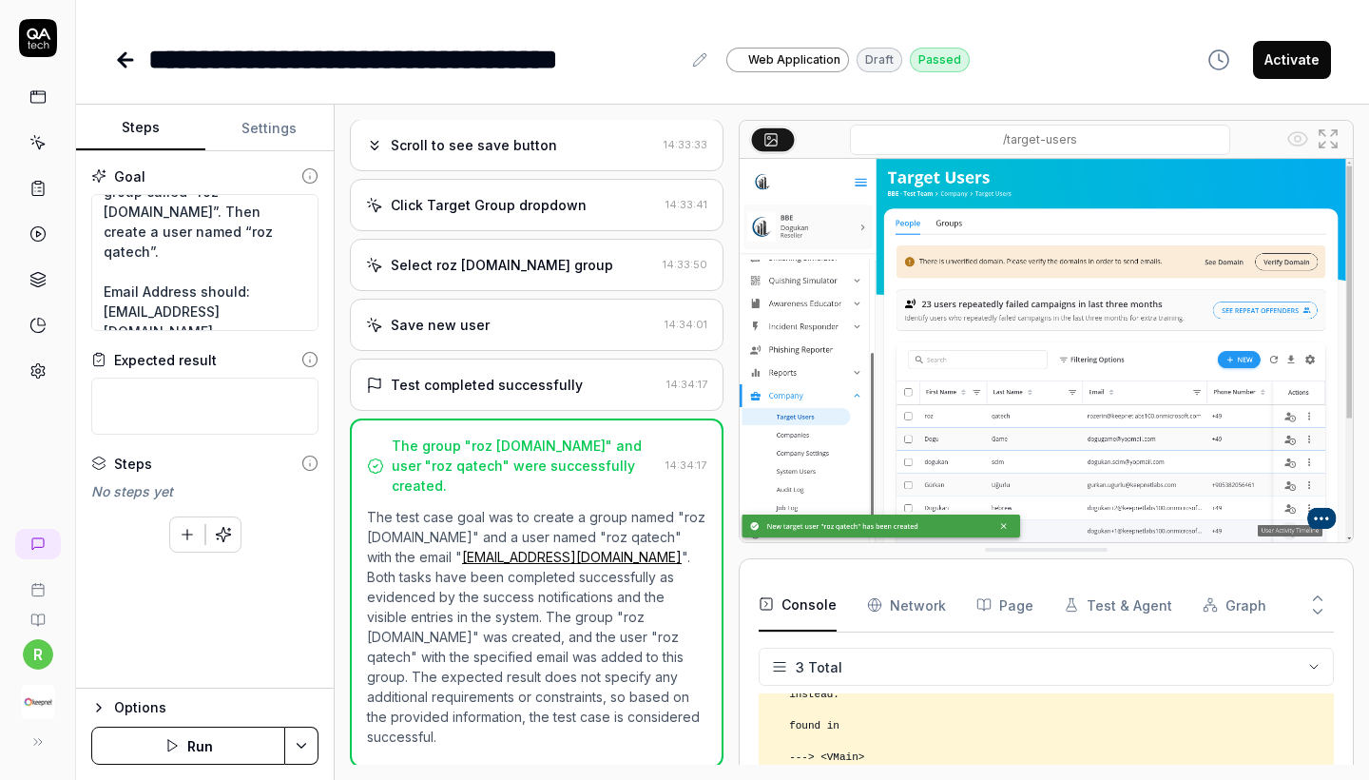
scroll to position [80, 0]
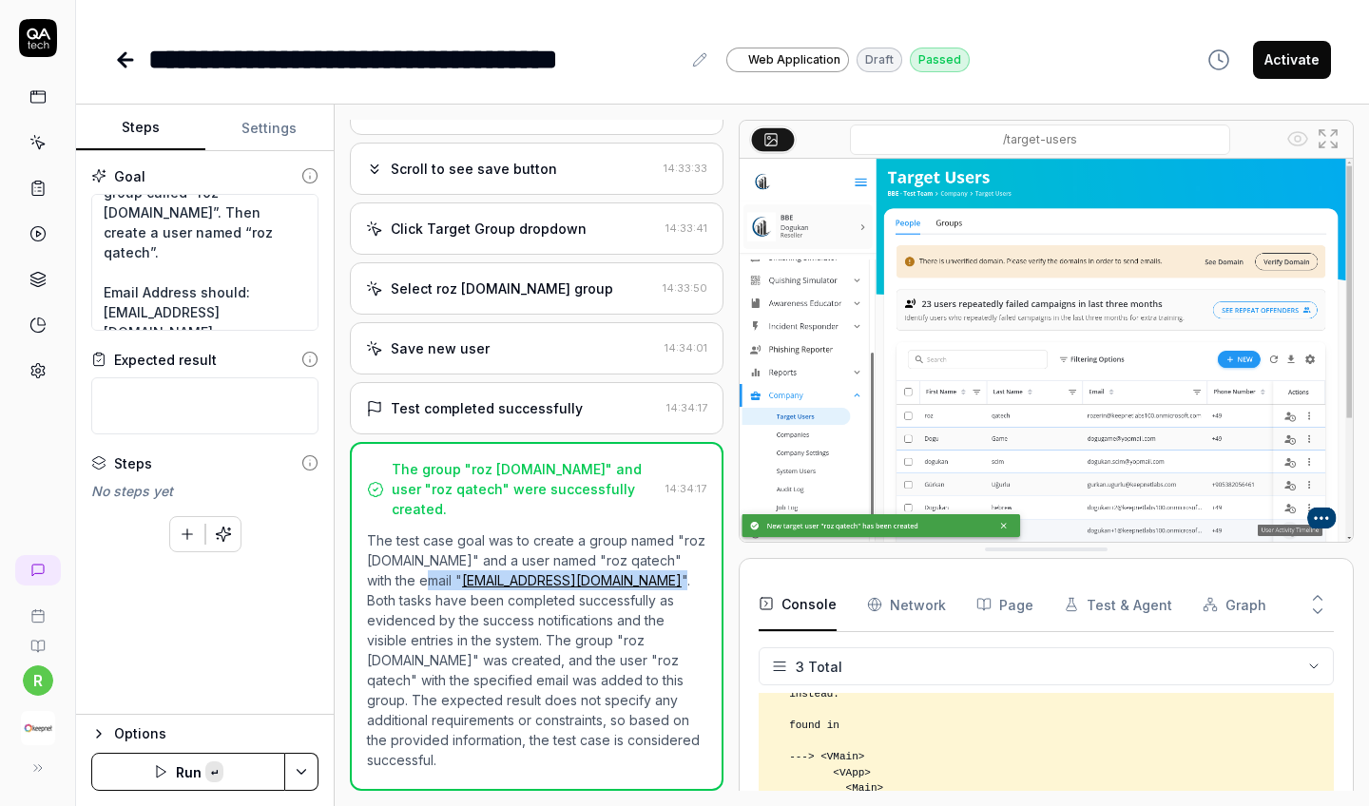
copy p "[EMAIL_ADDRESS][DOMAIN_NAME] ""
drag, startPoint x: 680, startPoint y: 556, endPoint x: 410, endPoint y: 554, distance: 270.1
click at [410, 554] on p "The test case goal was to create a group named "roz [DOMAIN_NAME]" and a user n…" at bounding box center [537, 651] width 340 height 240
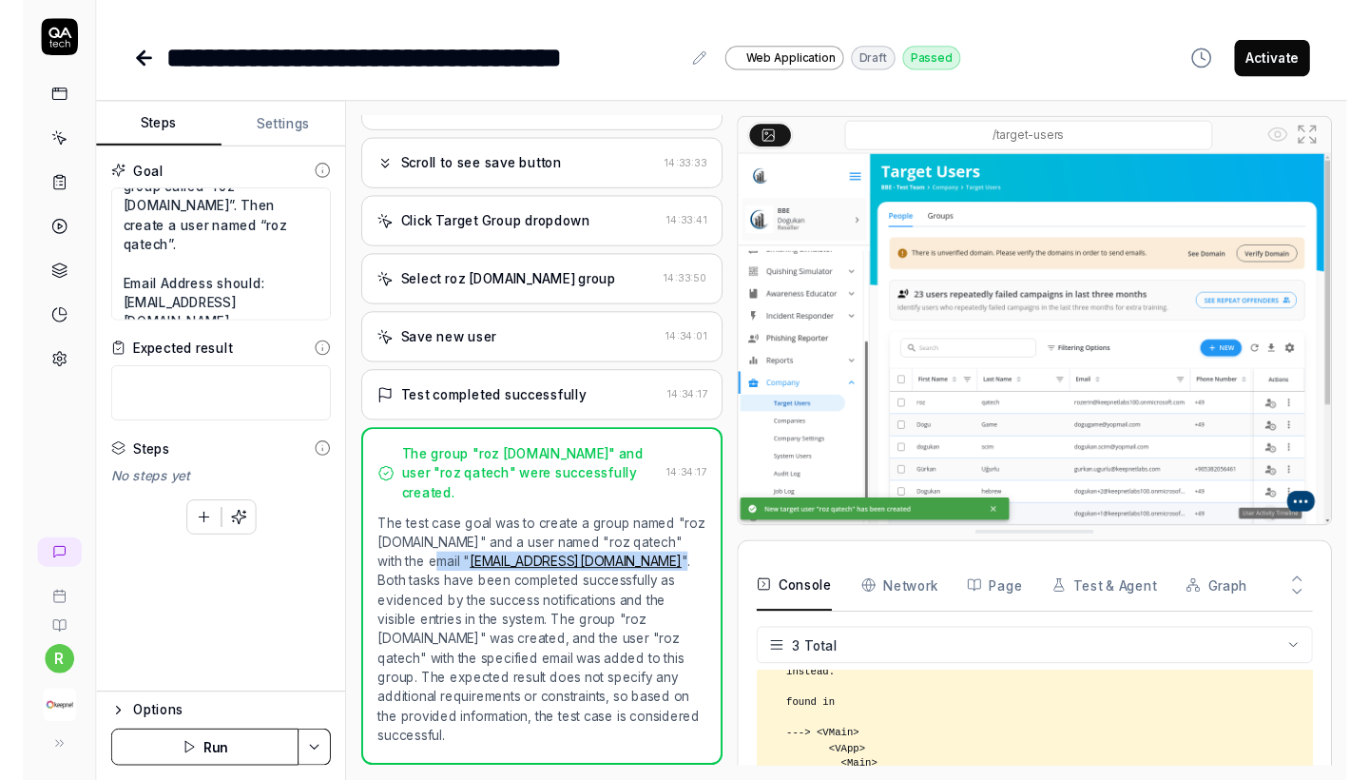
scroll to position [1081, 0]
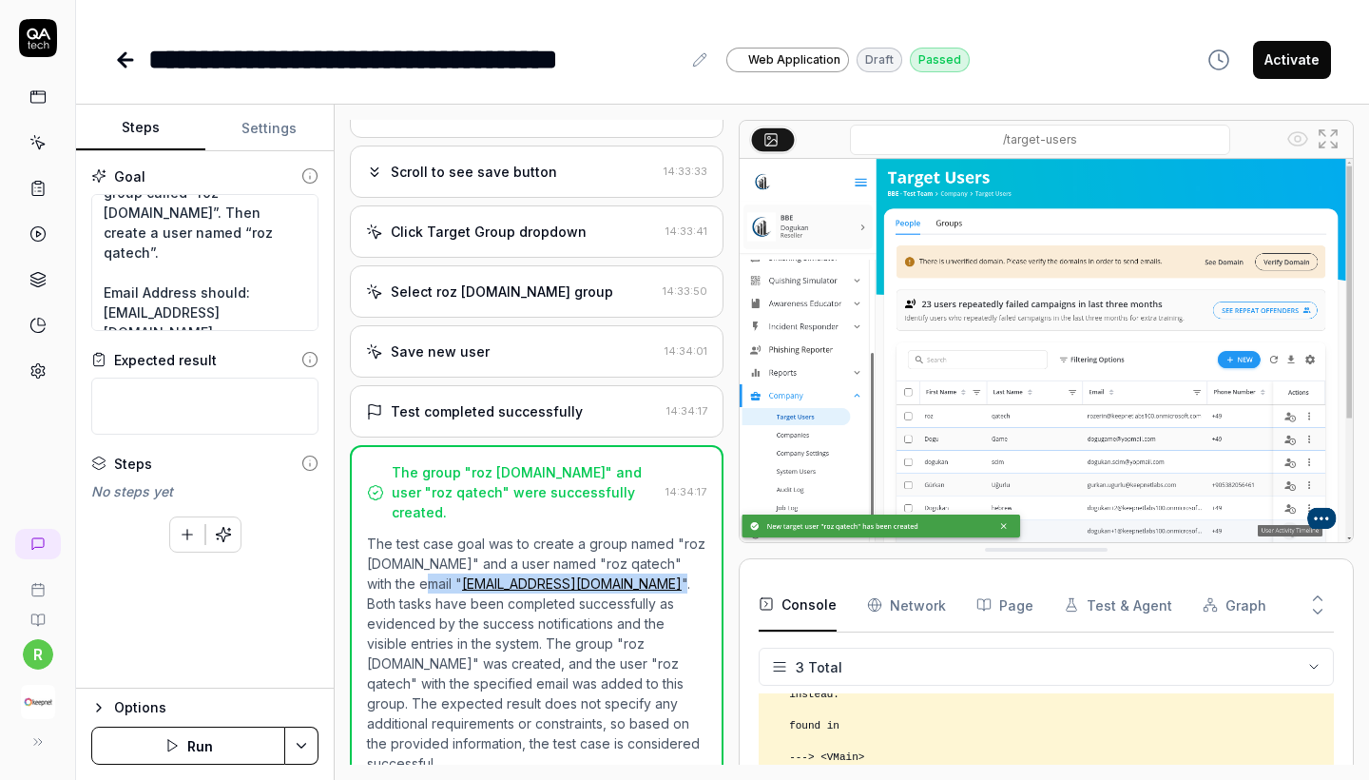
click at [121, 62] on icon at bounding box center [122, 59] width 7 height 13
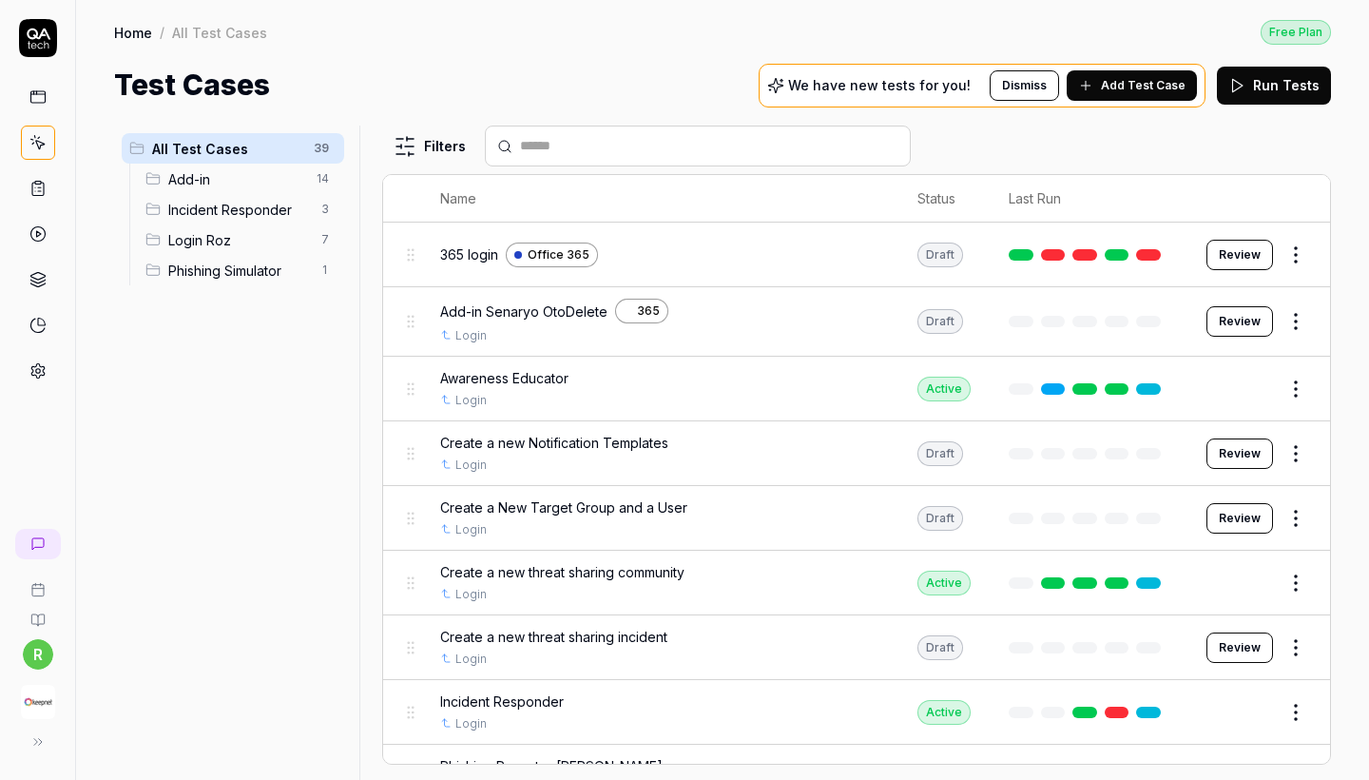
click at [55, 698] on div "button" at bounding box center [38, 702] width 60 height 42
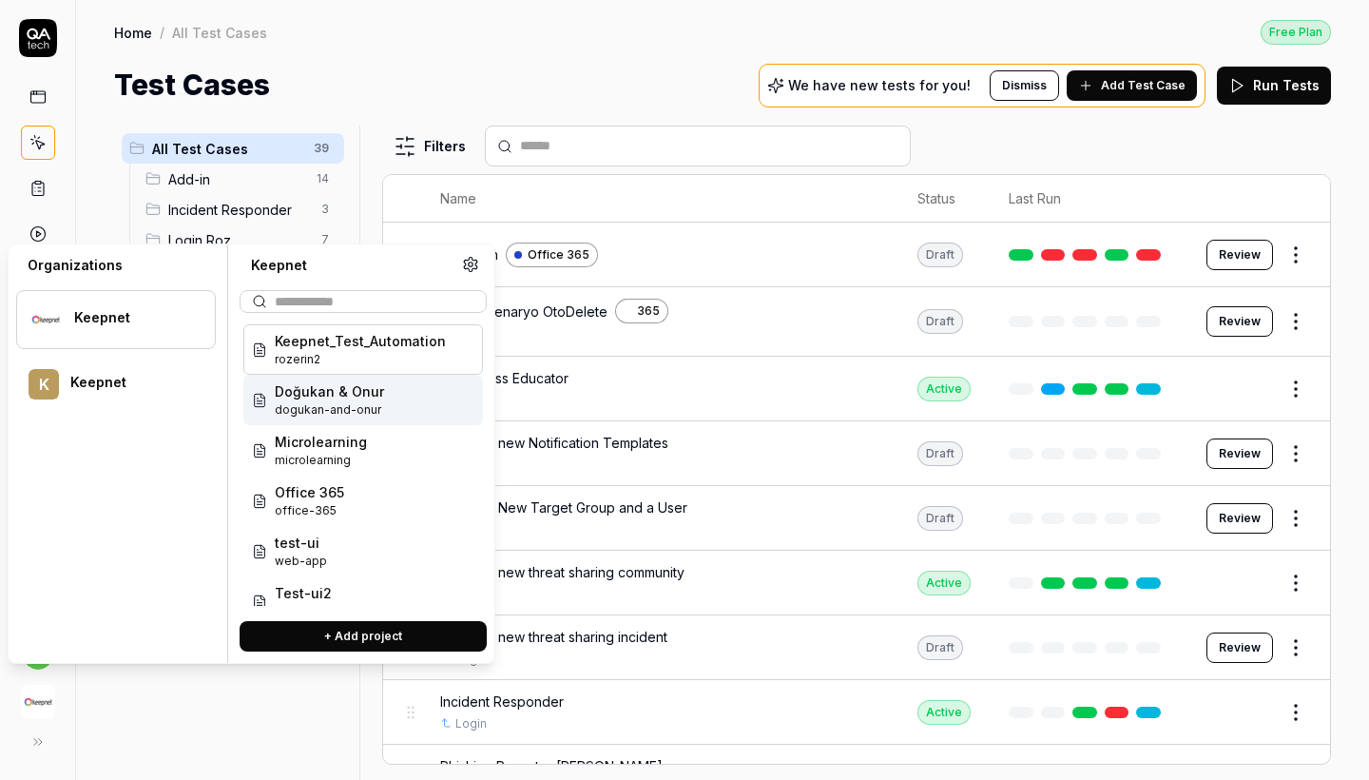
click at [295, 402] on span "dogukan-and-onur" at bounding box center [329, 409] width 109 height 17
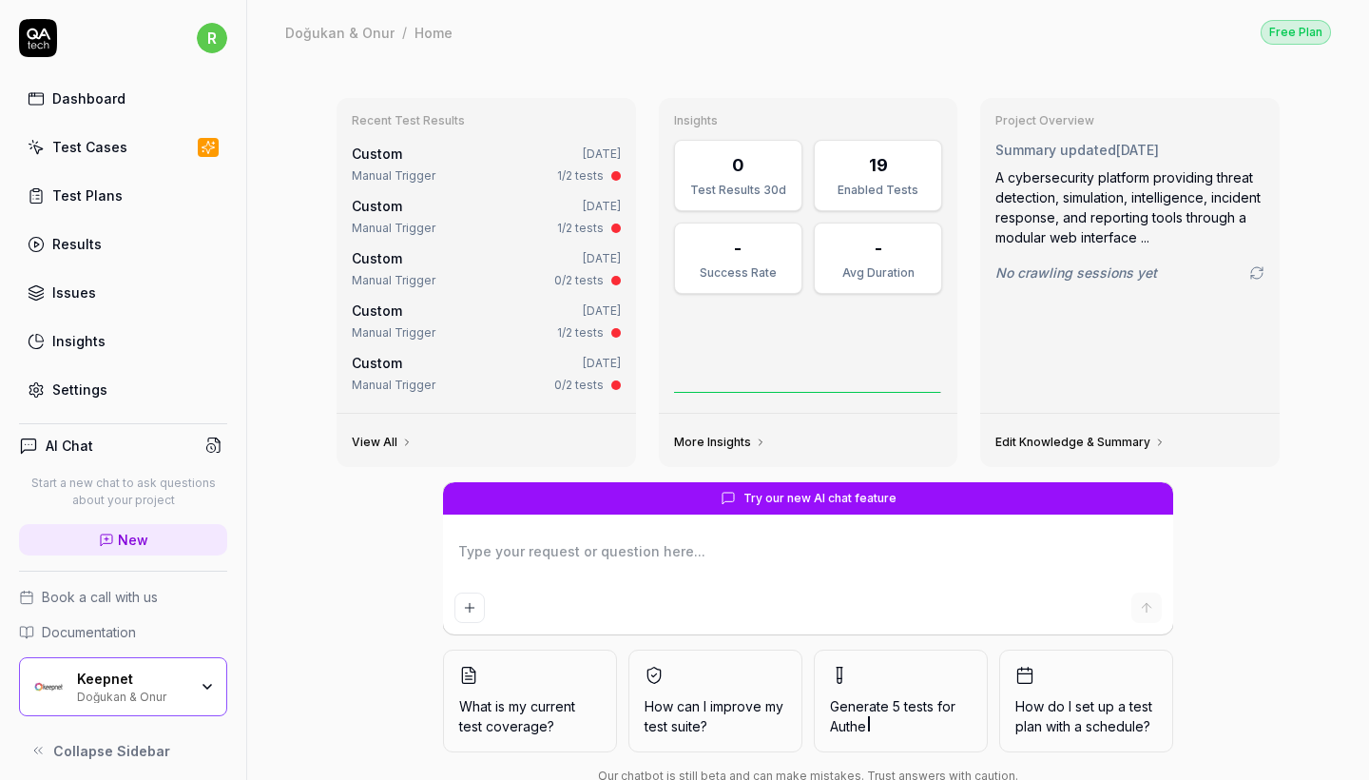
click at [90, 138] on div "Test Cases" at bounding box center [89, 147] width 75 height 20
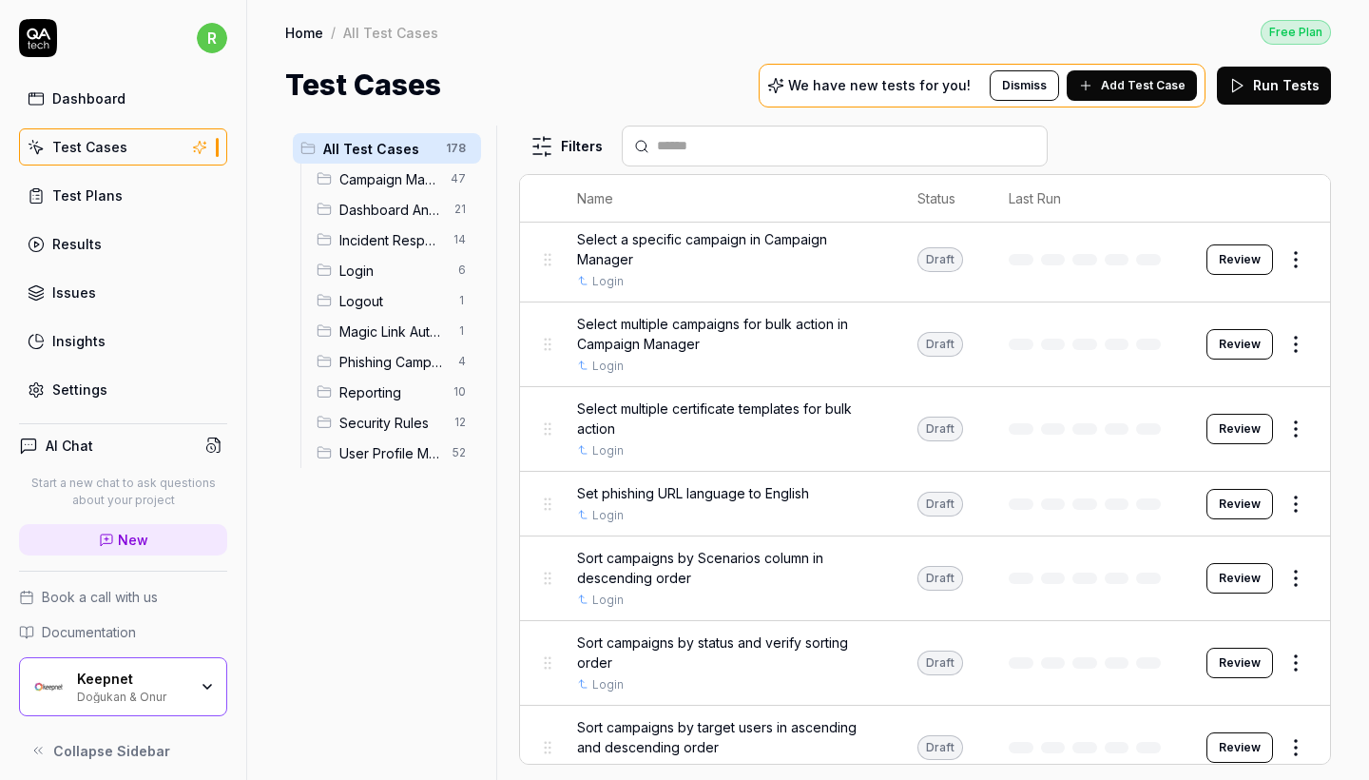
scroll to position [3832, 0]
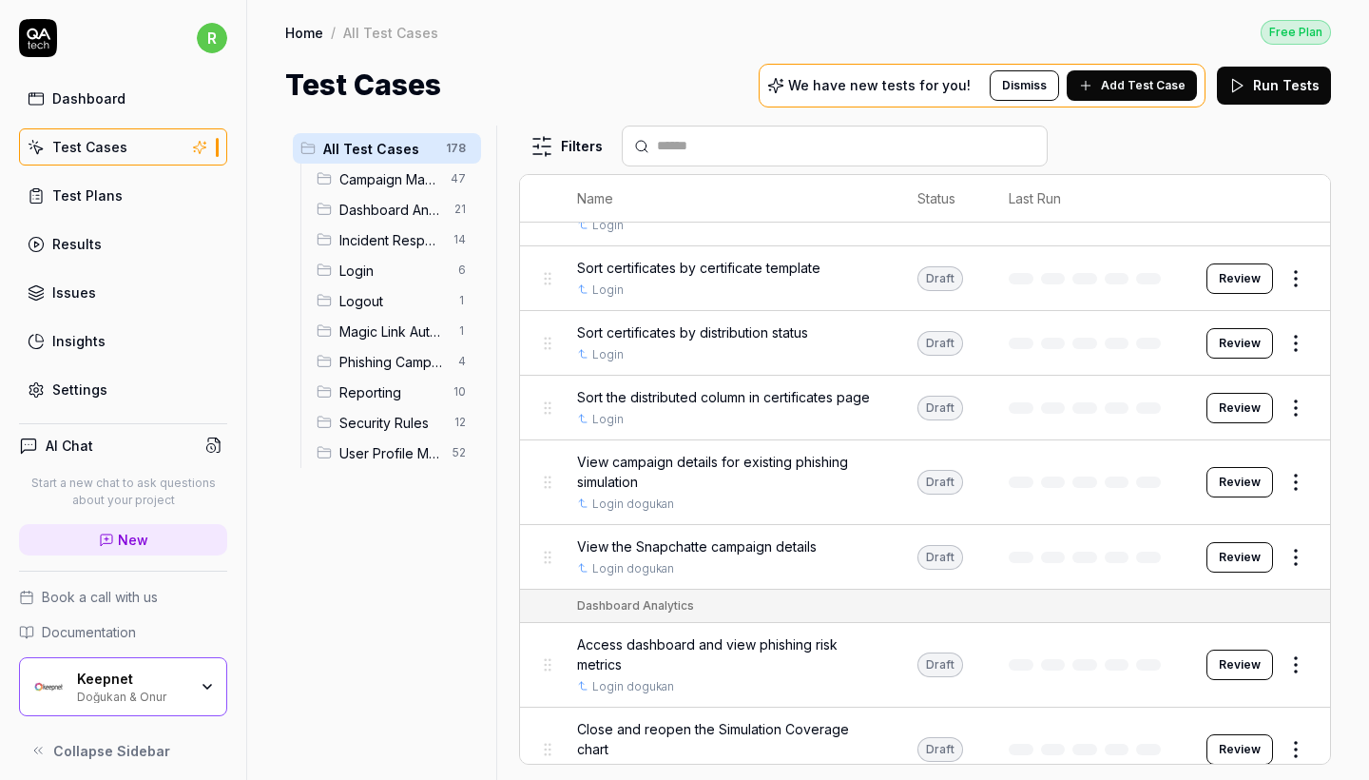
click at [443, 636] on div "All Test Cases 178 Campaign Management 47 Dashboard Analytics 21 Incident Respo…" at bounding box center [387, 441] width 204 height 631
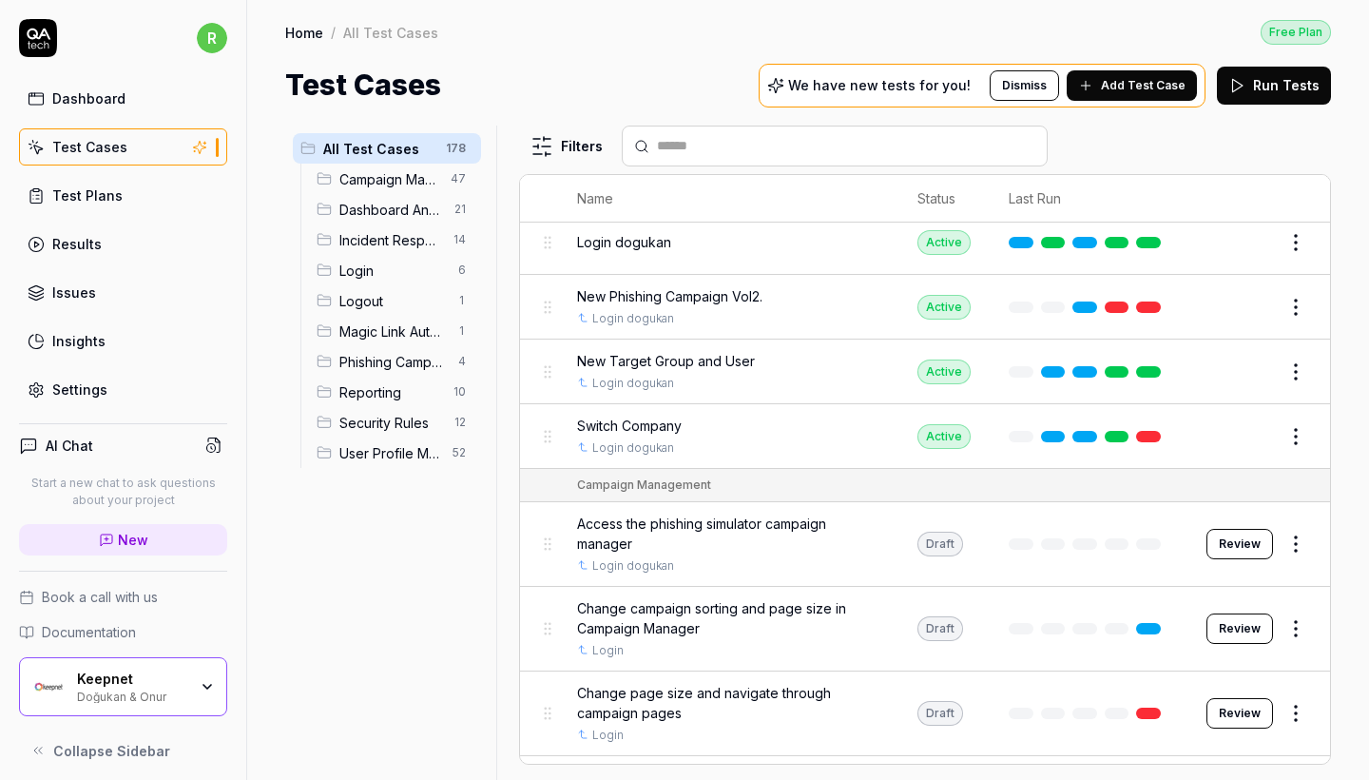
scroll to position [399, 0]
click at [1300, 340] on td "Edit" at bounding box center [1259, 372] width 143 height 65
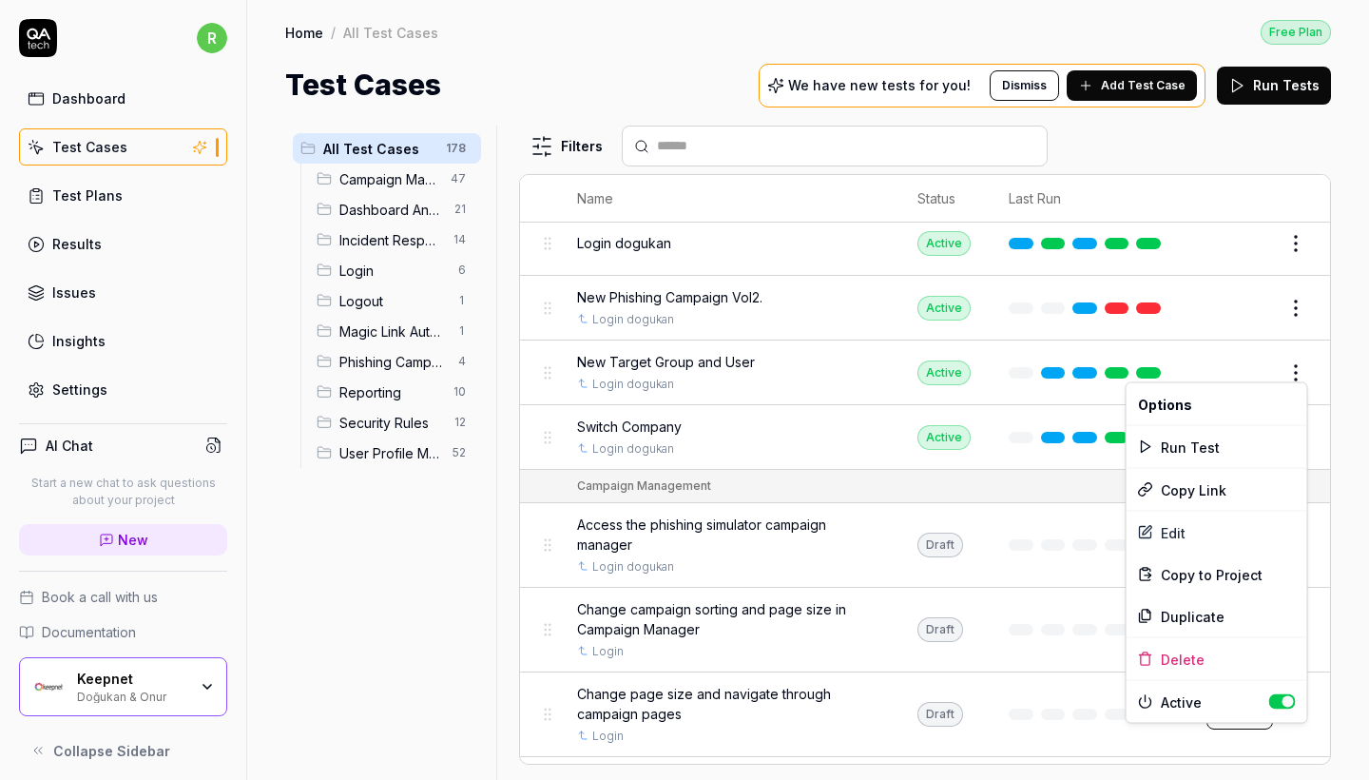
click at [1300, 363] on html "r Dashboard Test Cases Test Plans Results Issues Insights Settings AI Chat Star…" at bounding box center [684, 390] width 1369 height 780
click at [1175, 552] on div "Edit" at bounding box center [1217, 533] width 181 height 42
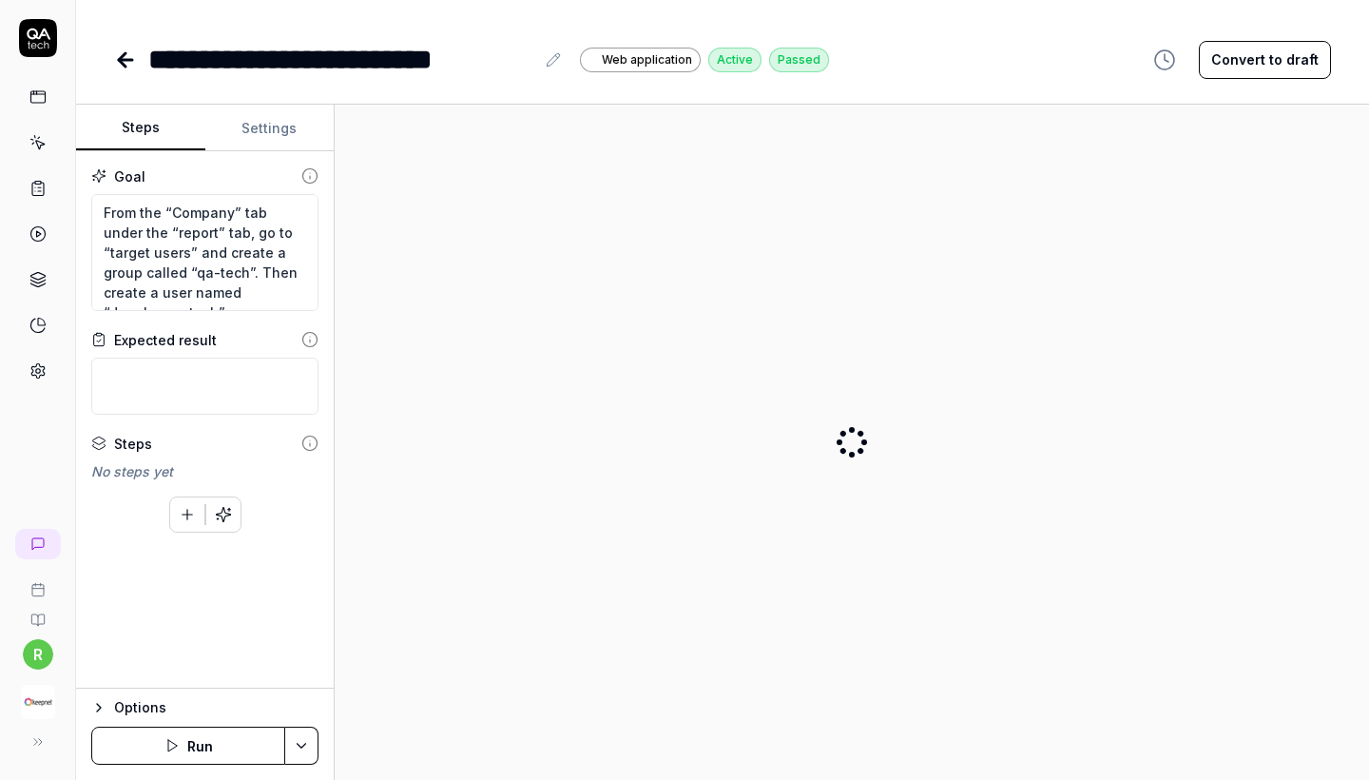
type textarea "*"
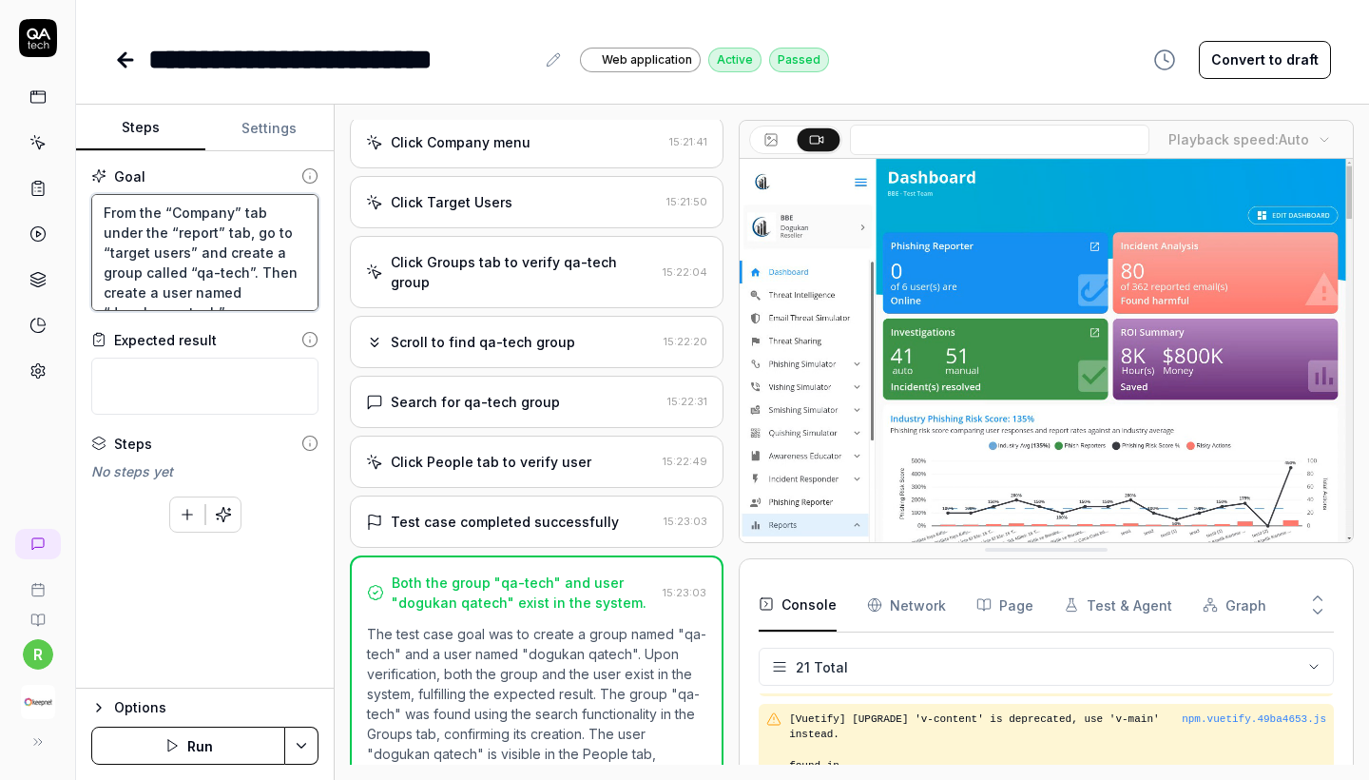
drag, startPoint x: 190, startPoint y: 259, endPoint x: 283, endPoint y: 417, distance: 184.1
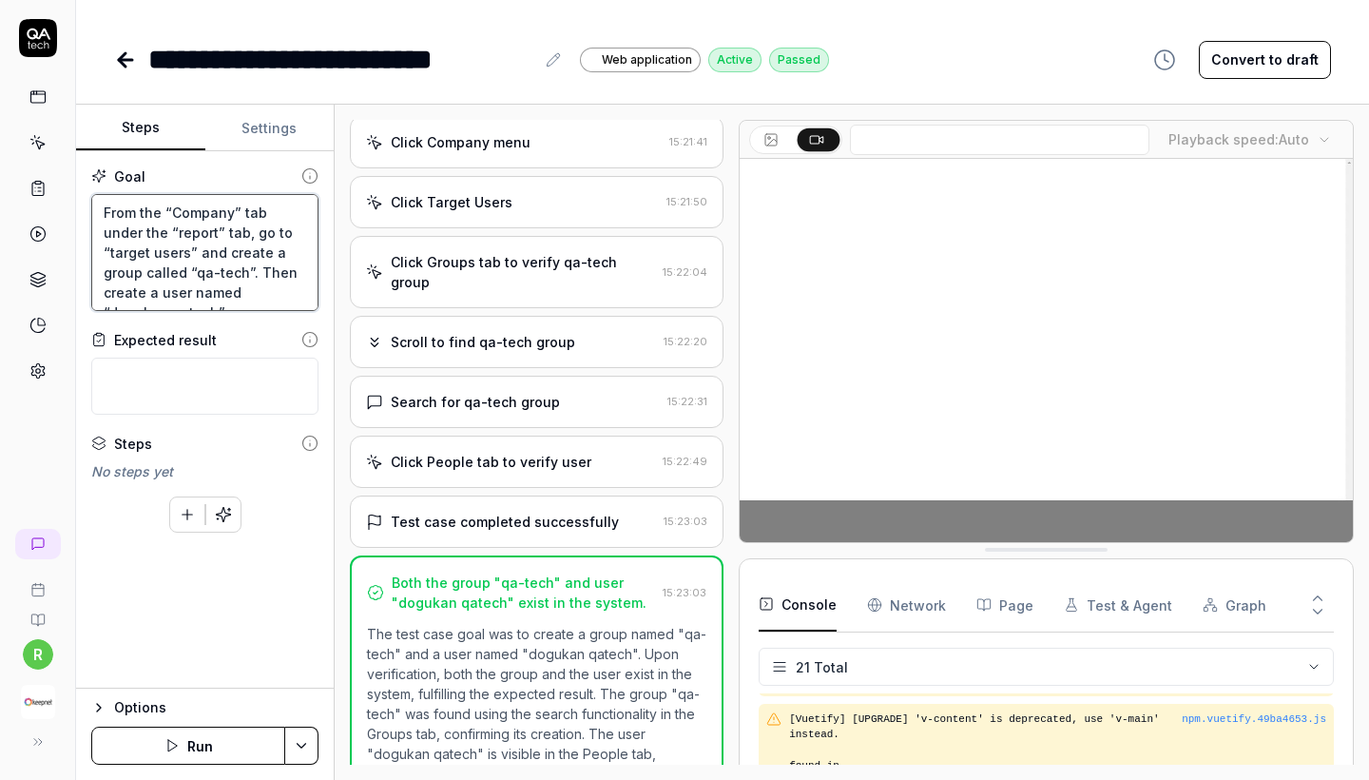
click at [284, 417] on div "Goal From the “Company” tab under the “report” tab, go to “target users” and cr…" at bounding box center [205, 419] width 258 height 537
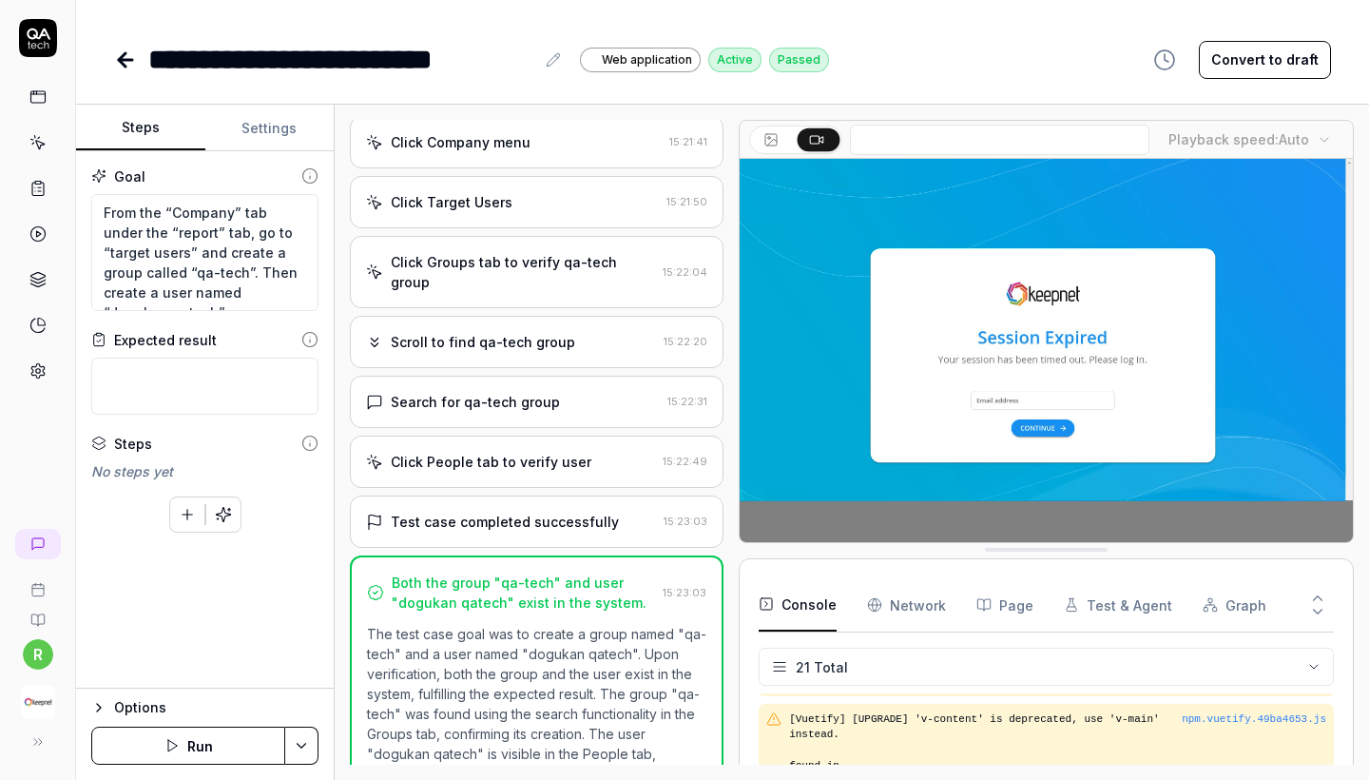
click at [259, 336] on div "Expected result" at bounding box center [204, 340] width 227 height 20
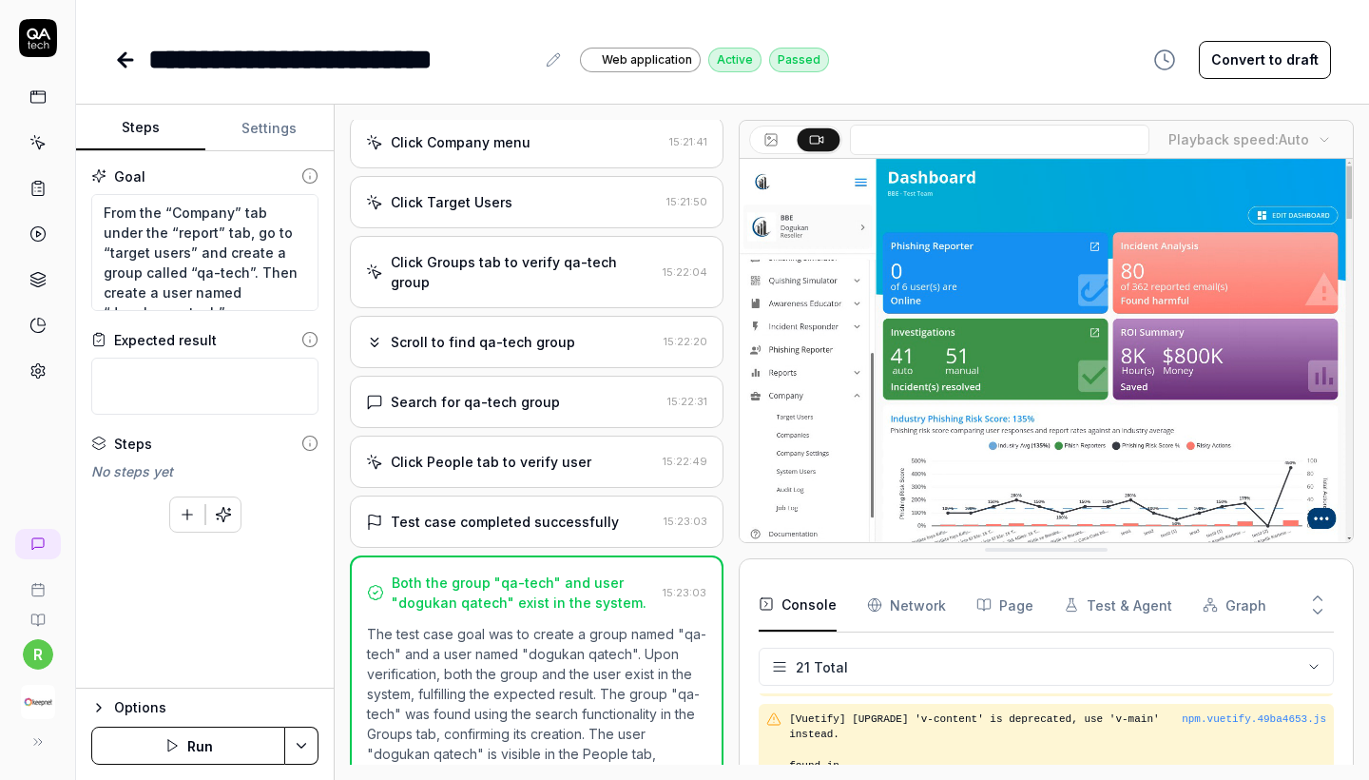
click at [122, 47] on link at bounding box center [127, 60] width 27 height 38
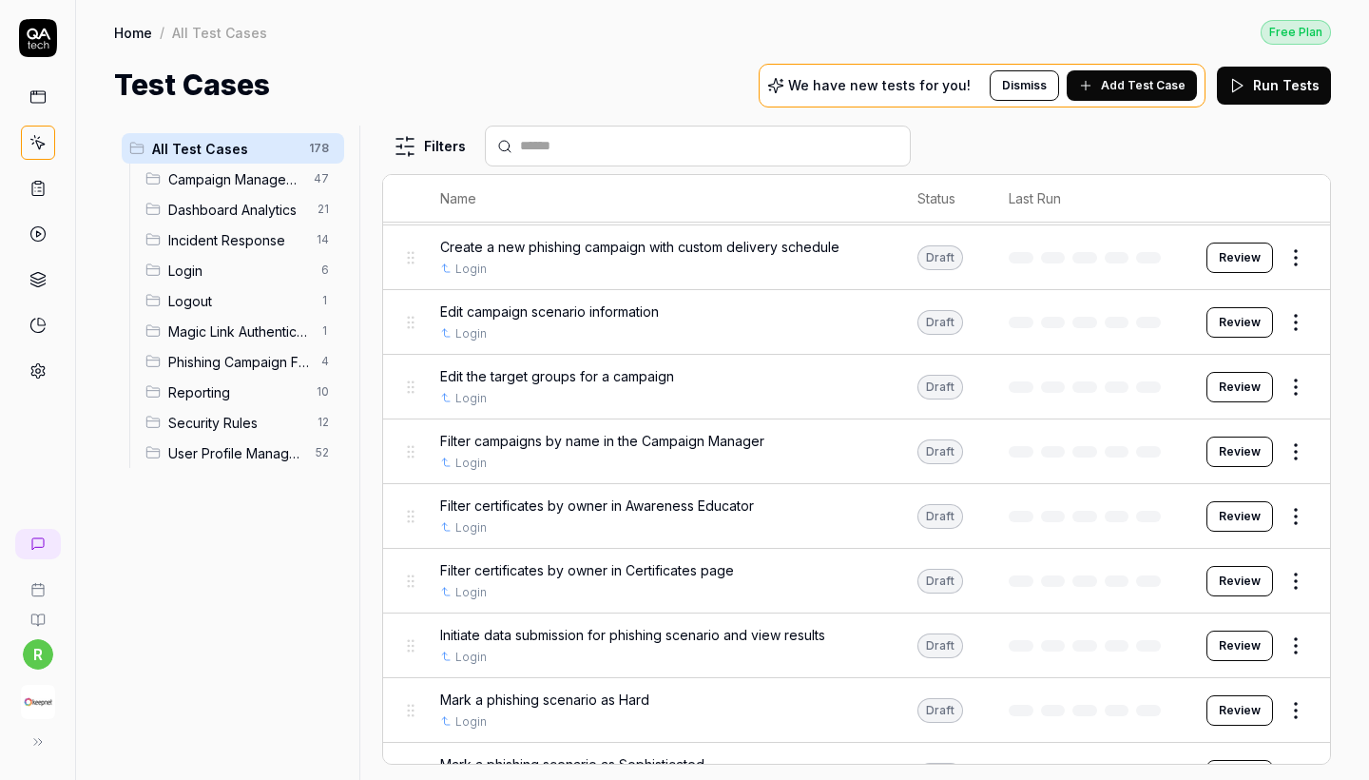
scroll to position [1849, 0]
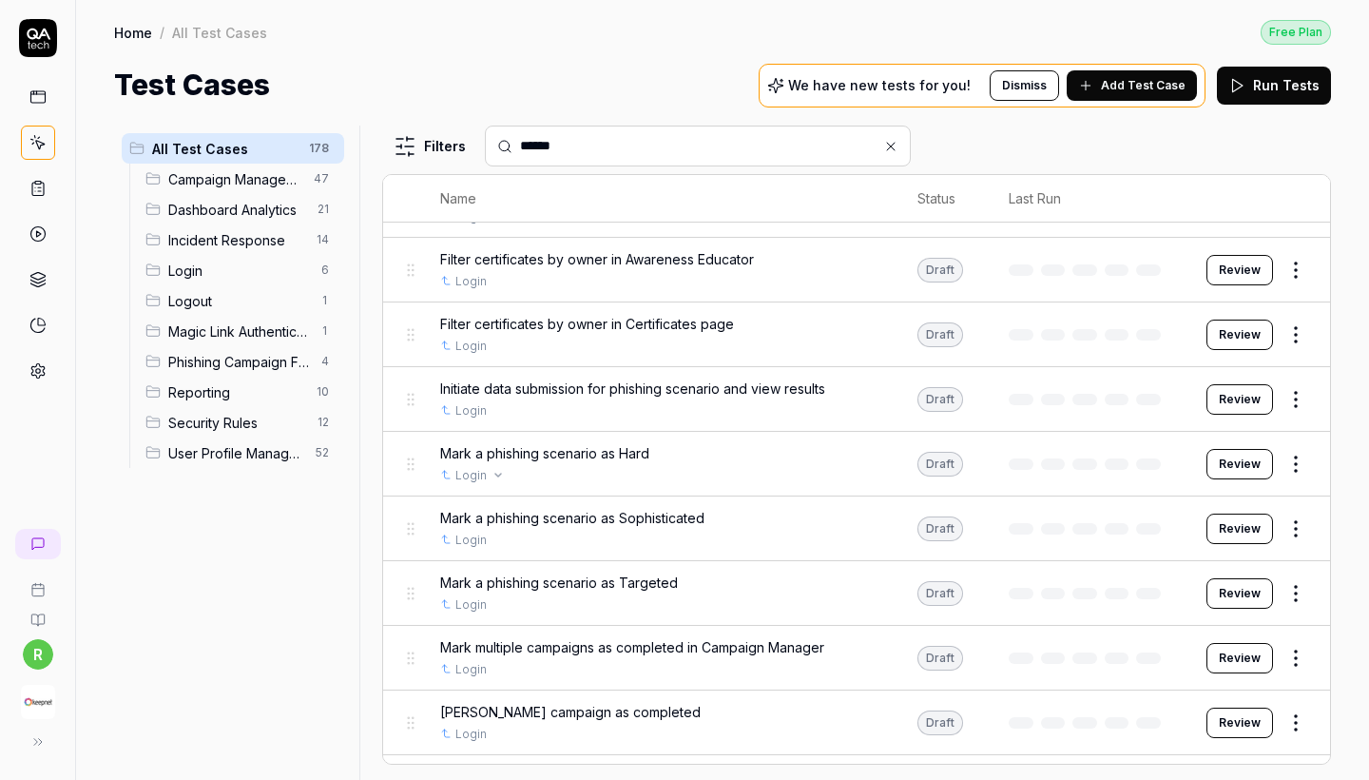
type input "******"
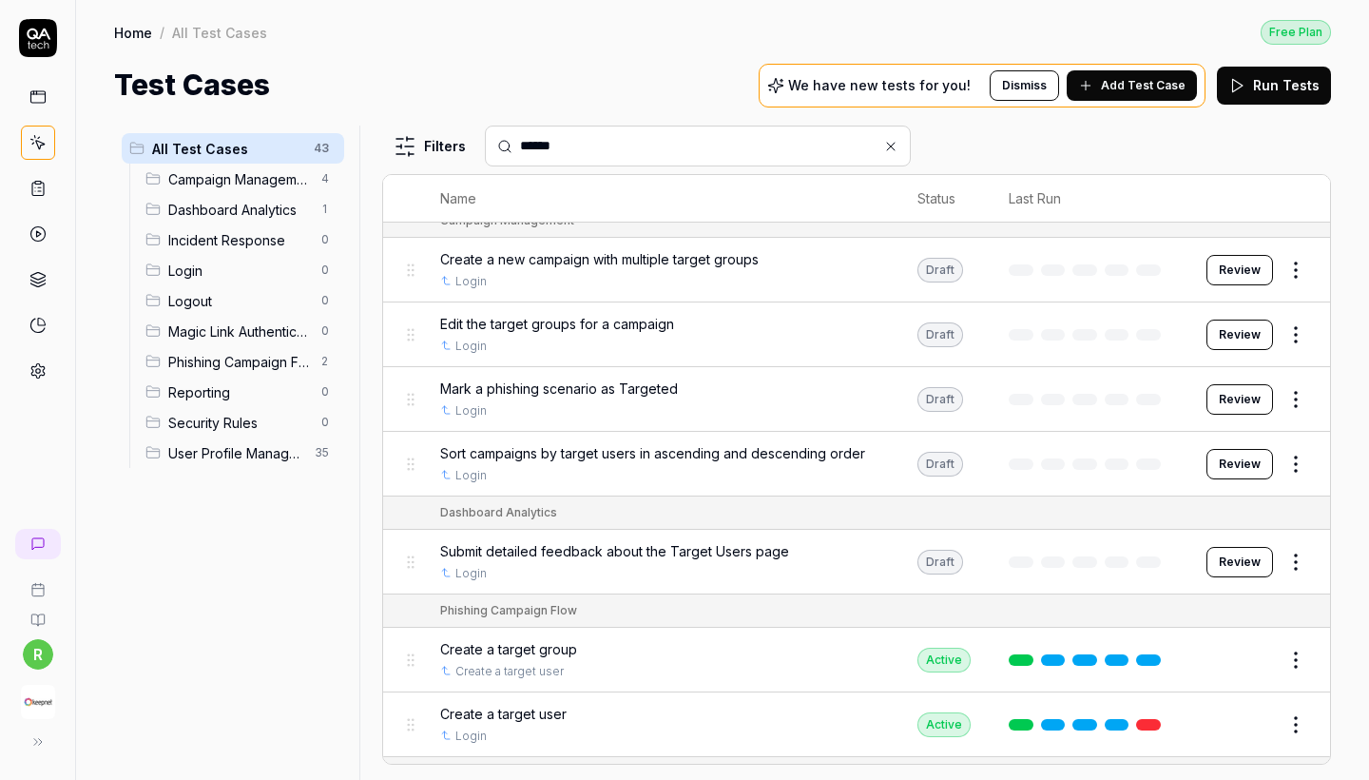
scroll to position [87, 0]
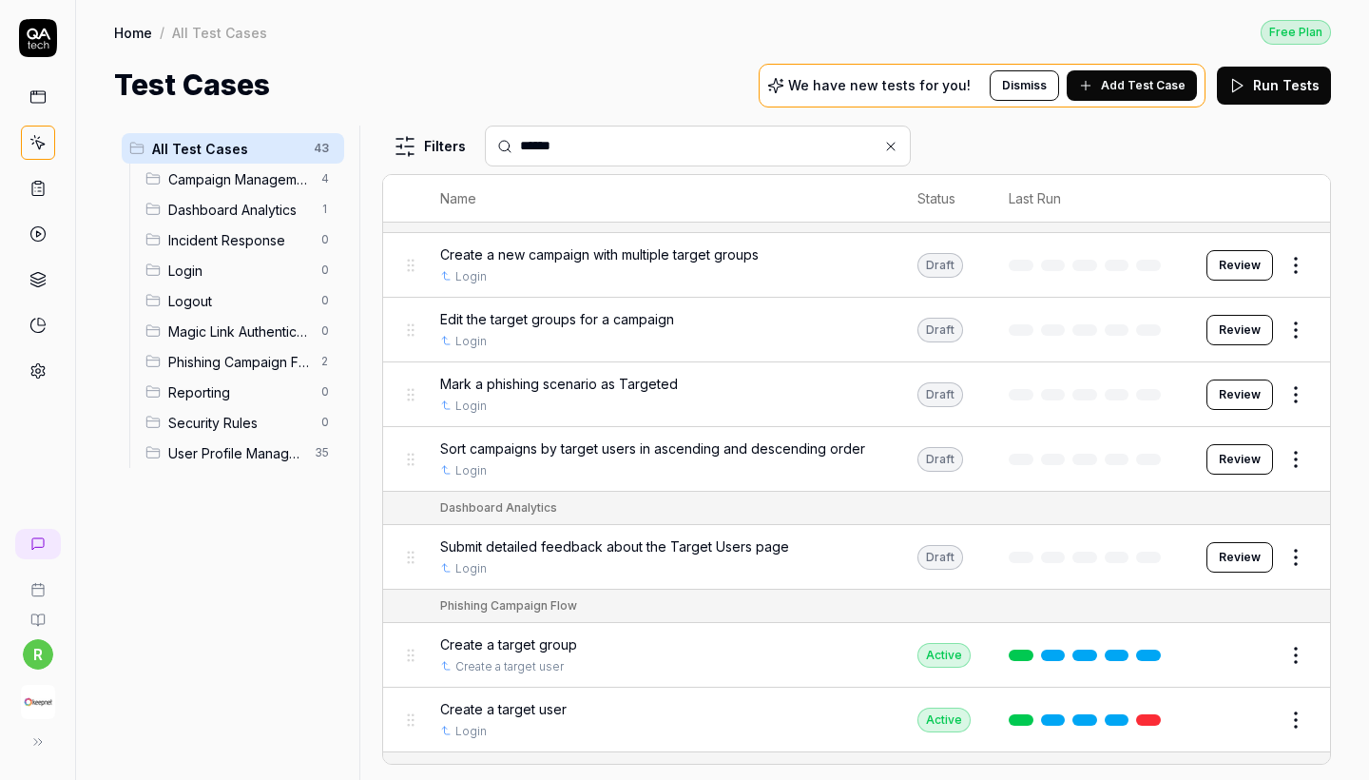
click at [1299, 714] on html "r Home / All Test Cases Free Plan Home / All Test Cases Free Plan Test Cases We…" at bounding box center [684, 390] width 1369 height 780
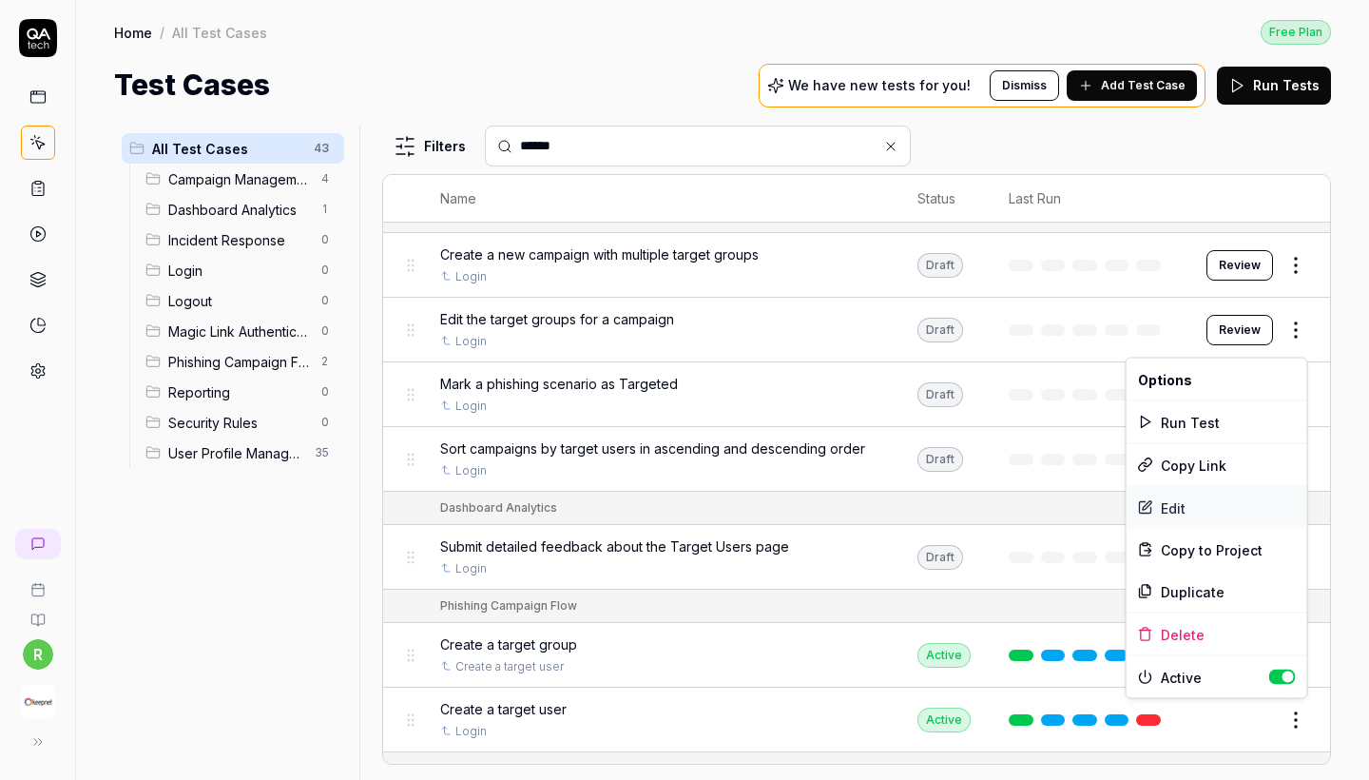
click at [1178, 494] on div "Edit" at bounding box center [1217, 508] width 181 height 42
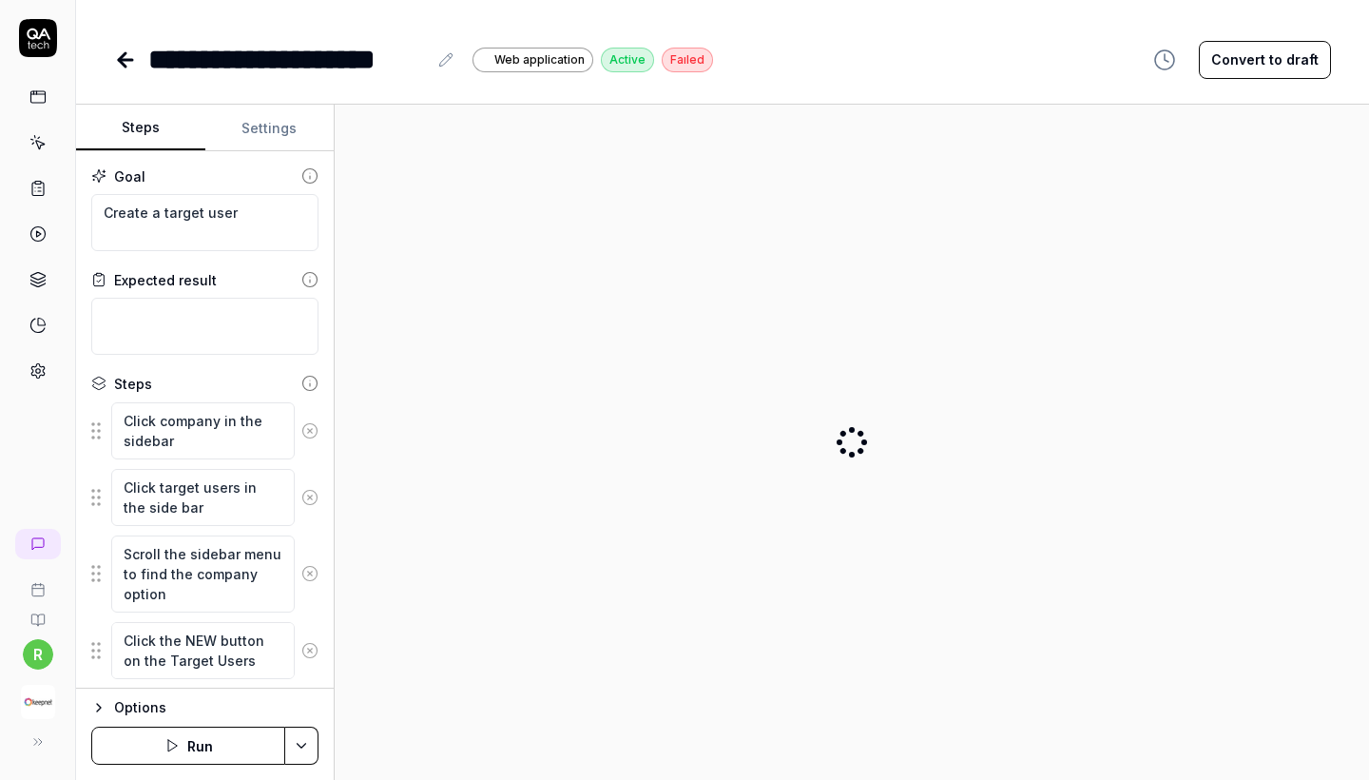
type textarea "*"
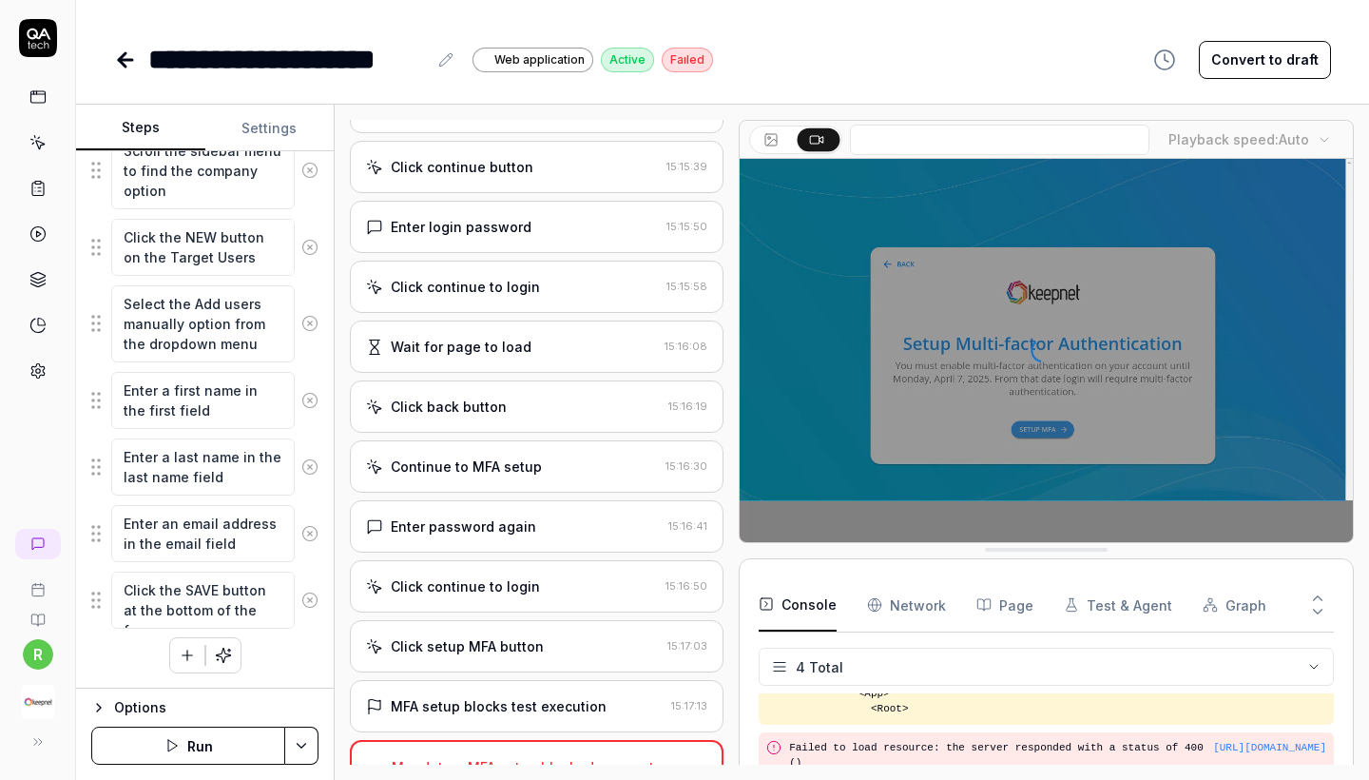
scroll to position [403, 0]
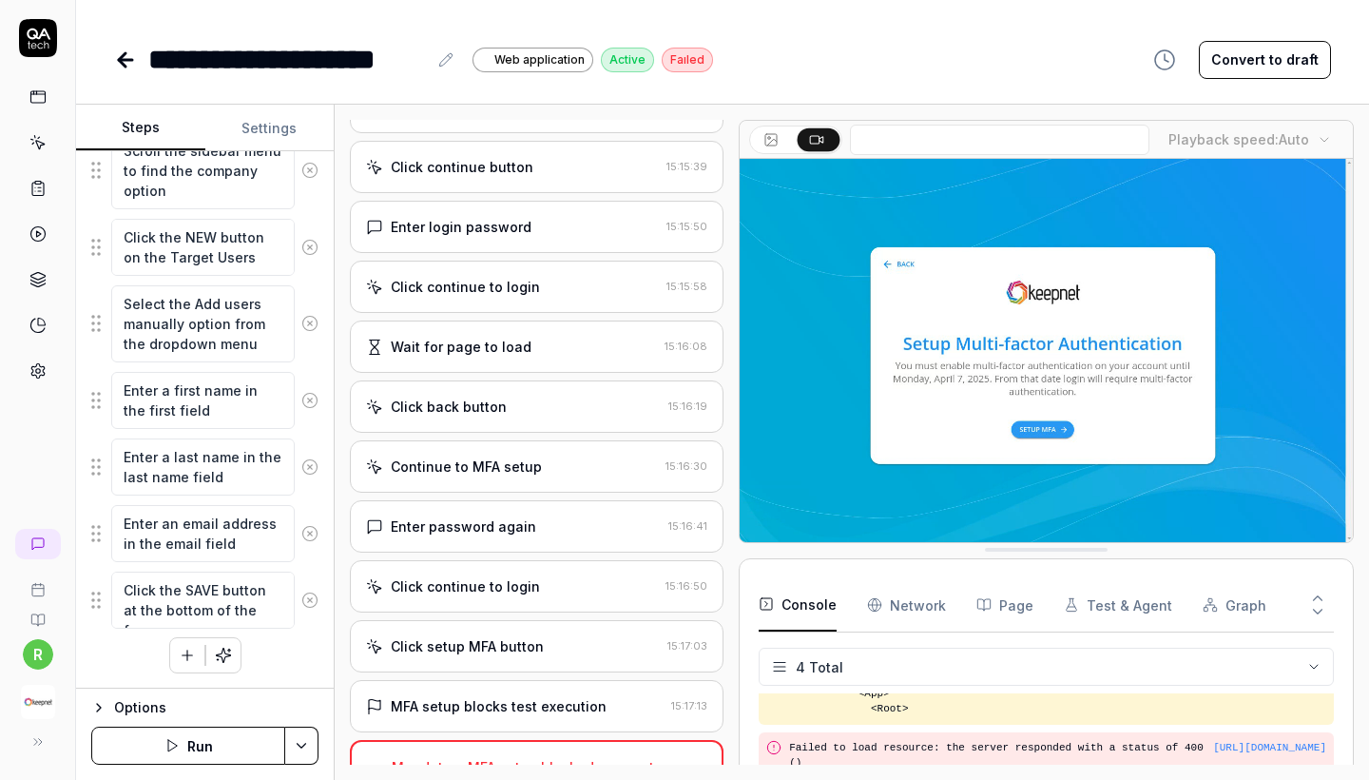
click at [116, 60] on icon at bounding box center [125, 60] width 23 height 23
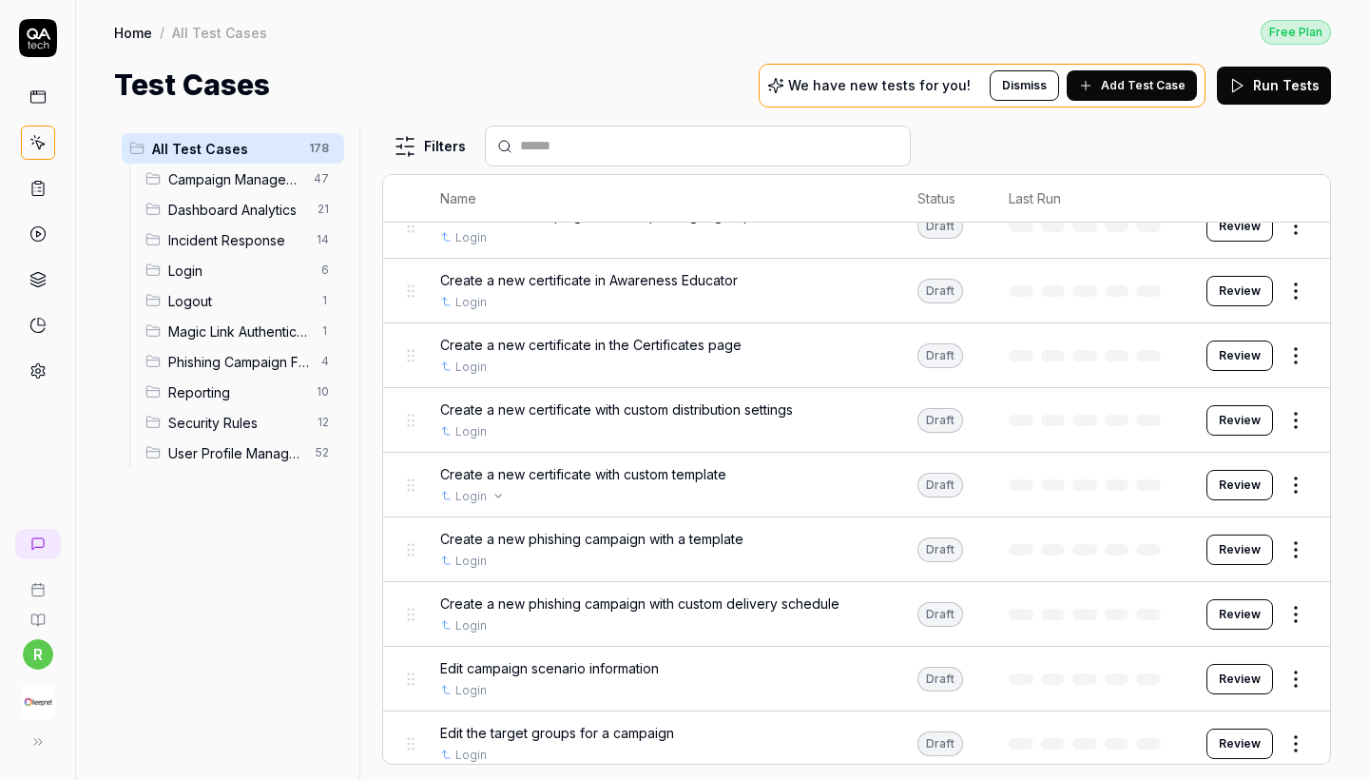
scroll to position [1683, 0]
